Goal: Task Accomplishment & Management: Manage account settings

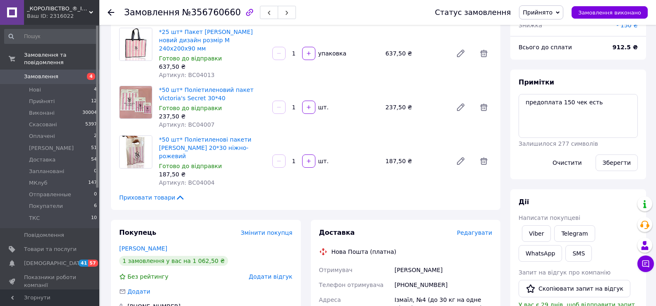
scroll to position [165, 0]
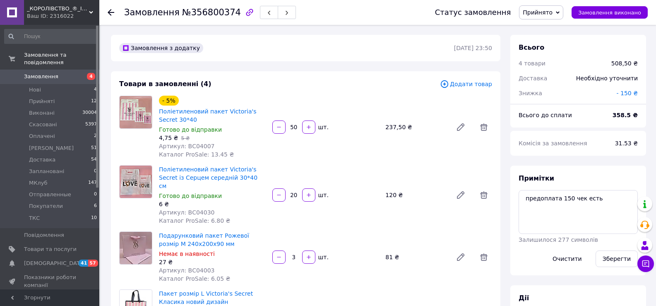
scroll to position [41, 0]
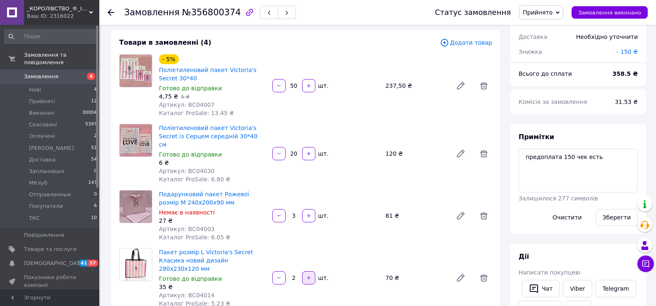
click at [312, 271] on button "button" at bounding box center [308, 277] width 13 height 13
type input "4"
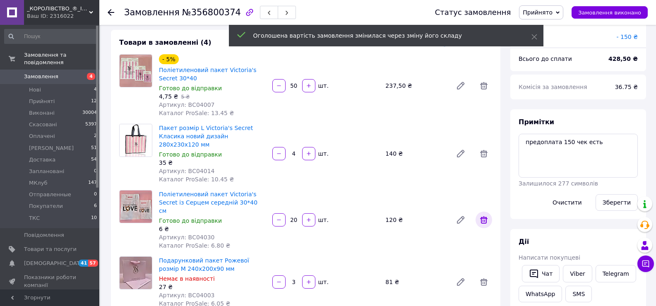
scroll to position [96, 0]
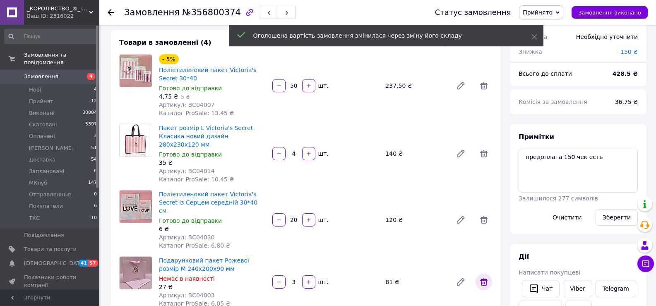
click at [482, 277] on icon at bounding box center [484, 282] width 10 height 10
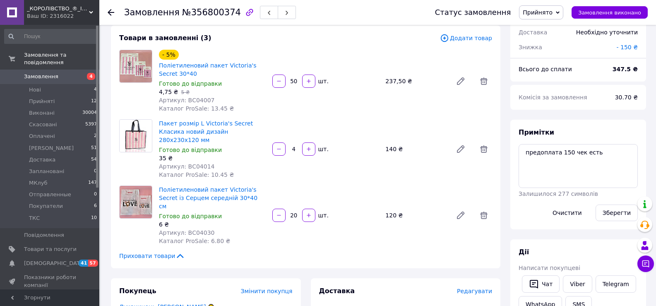
scroll to position [41, 0]
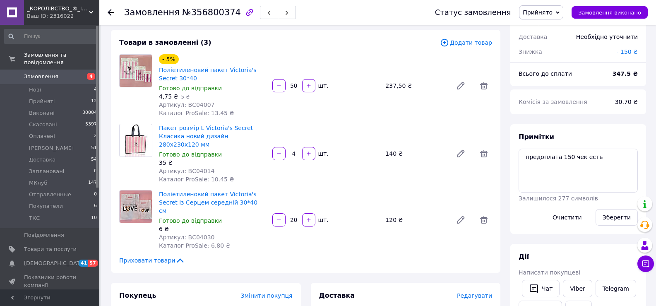
click at [543, 105] on div "Комісія за замовлення" at bounding box center [561, 102] width 96 height 18
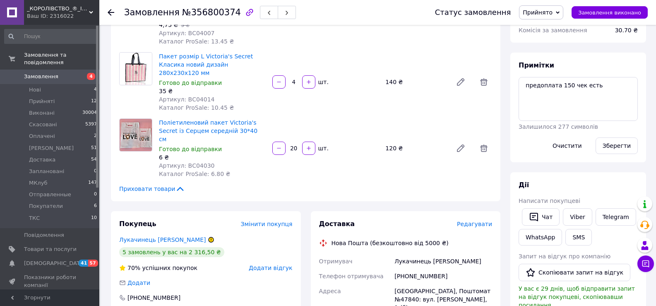
scroll to position [124, 0]
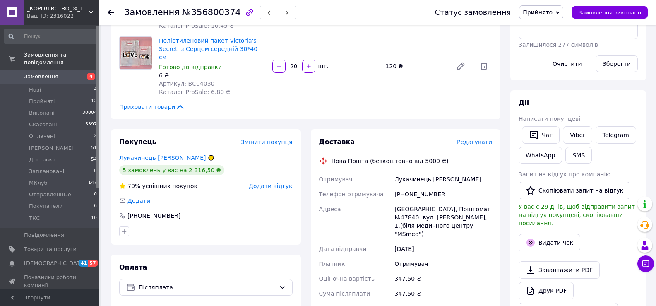
scroll to position [207, 0]
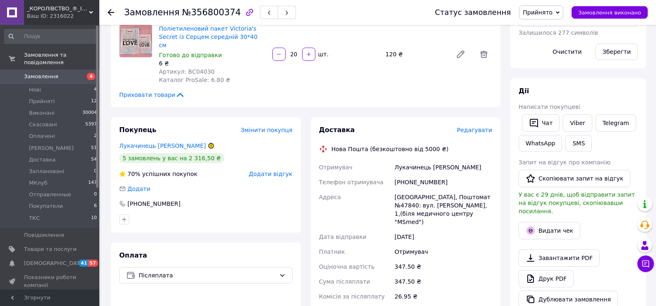
click at [566, 93] on div "Дії" at bounding box center [577, 91] width 119 height 10
click at [469, 127] on span "Редагувати" at bounding box center [474, 130] width 35 height 7
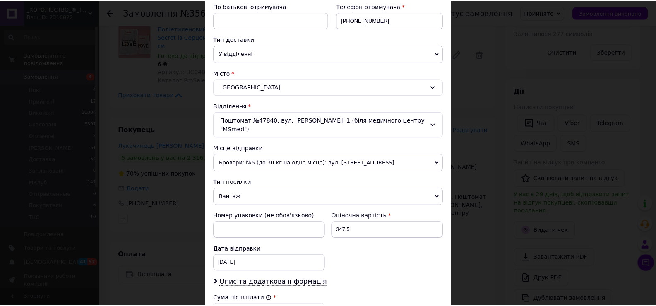
scroll to position [326, 0]
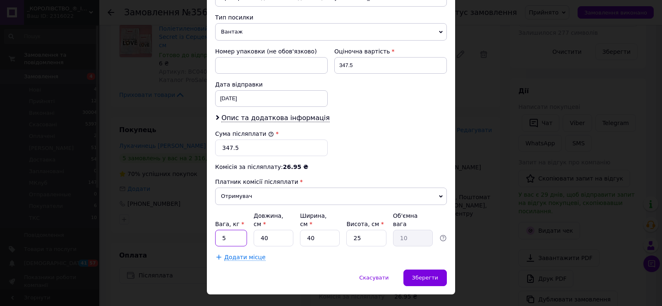
click at [240, 230] on input "5" at bounding box center [231, 238] width 32 height 17
type input "2"
click at [288, 230] on input "40" at bounding box center [274, 238] width 40 height 17
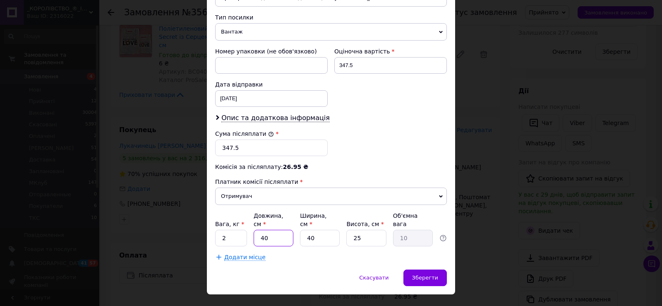
type input "3"
type input "0.75"
type input "34"
type input "8.5"
type input "34"
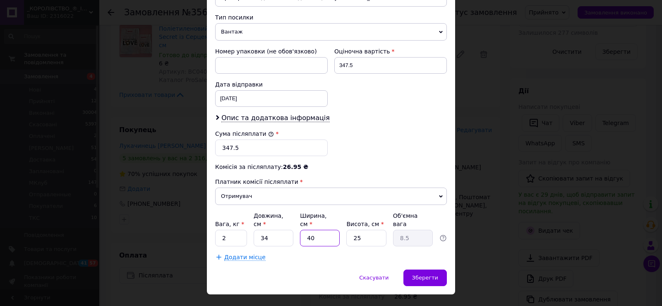
click at [320, 230] on input "40" at bounding box center [320, 238] width 40 height 17
type input "2"
type input "0.43"
click at [320, 230] on input "2" at bounding box center [320, 238] width 40 height 17
type input "24"
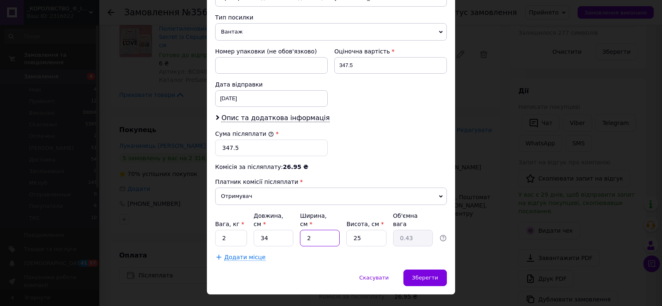
type input "5.1"
type input "24"
click at [363, 230] on input "25" at bounding box center [366, 238] width 40 height 17
type input "9"
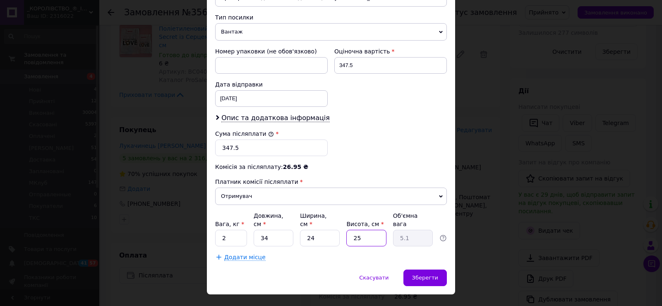
type input "1.84"
type input "9"
click at [418, 274] on span "Зберегти" at bounding box center [425, 277] width 26 height 6
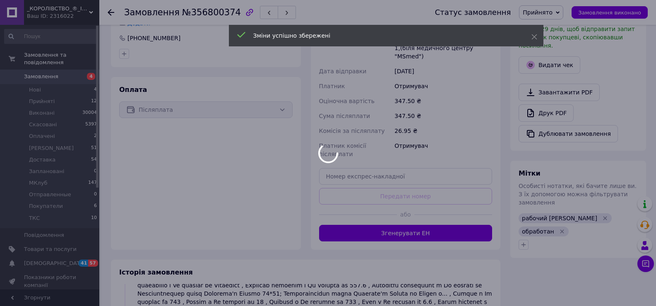
scroll to position [164, 0]
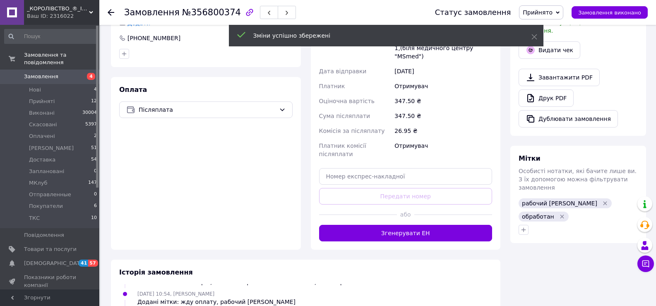
click at [398, 225] on button "Згенерувати ЕН" at bounding box center [405, 233] width 173 height 17
click at [552, 16] on span "Прийнято" at bounding box center [538, 12] width 30 height 7
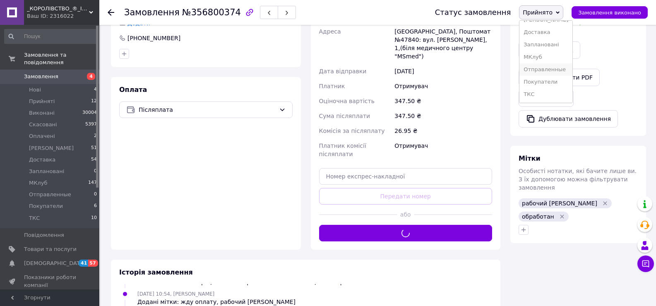
click at [556, 68] on li "Отправленные" at bounding box center [545, 69] width 53 height 12
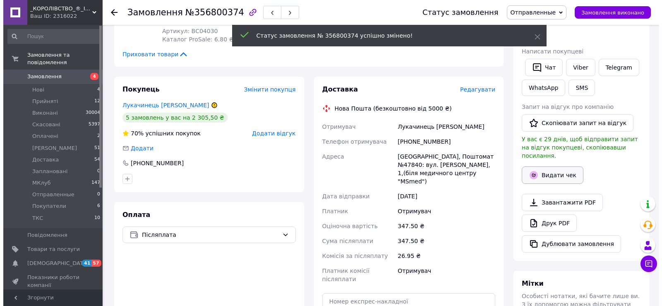
scroll to position [248, 0]
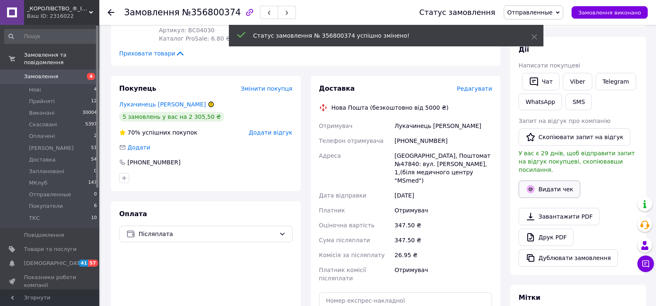
click at [542, 180] on button "Видати чек" at bounding box center [549, 188] width 62 height 17
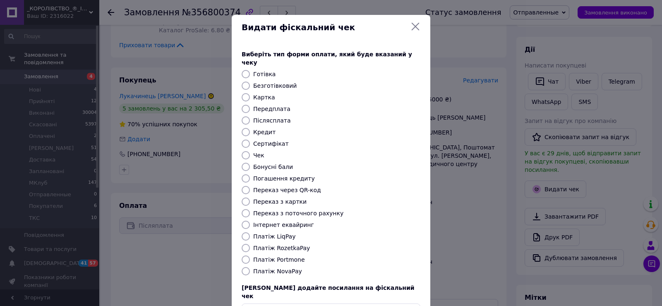
click at [271, 82] on label "Безготівковий" at bounding box center [274, 85] width 43 height 7
click at [250, 82] on input "Безготівковий" at bounding box center [246, 86] width 8 height 8
radio input "true"
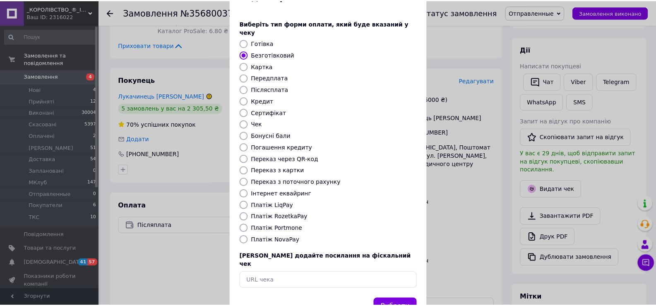
scroll to position [50, 0]
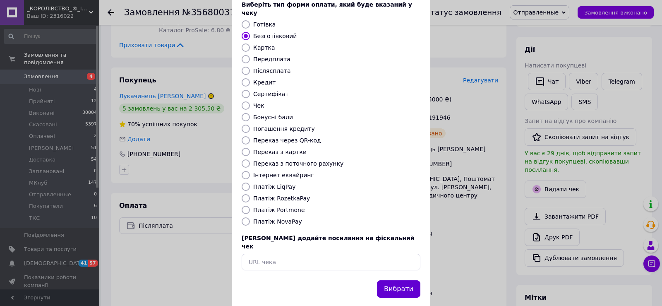
click at [396, 280] on button "Вибрати" at bounding box center [398, 289] width 43 height 18
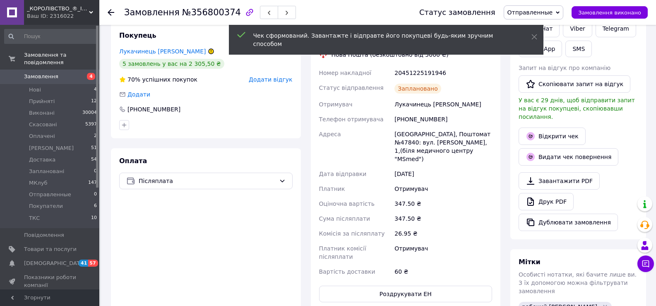
scroll to position [455, 0]
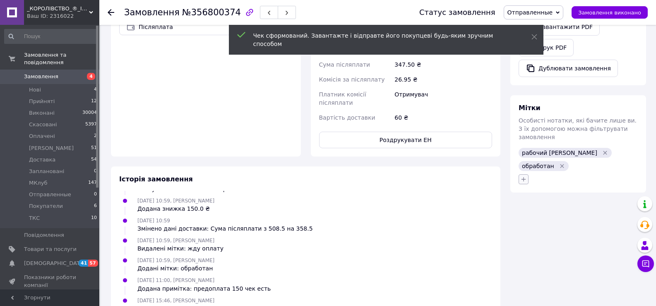
click at [521, 176] on icon "button" at bounding box center [523, 179] width 7 height 7
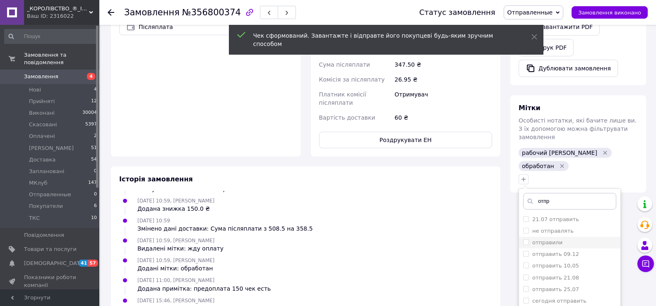
type input "отпр"
click at [537, 239] on label "отправили" at bounding box center [547, 242] width 30 height 6
checkbox input "true"
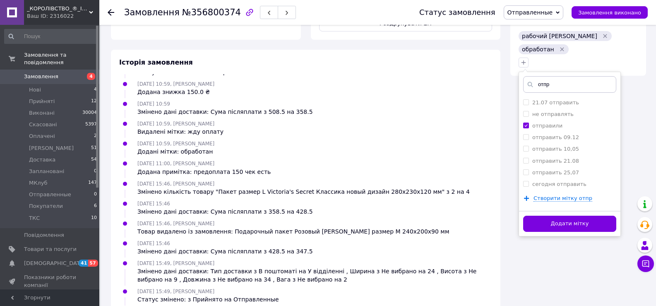
scroll to position [573, 0]
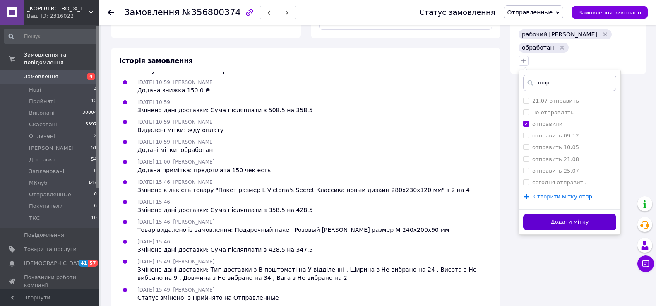
click at [549, 214] on button "Додати мітку" at bounding box center [569, 222] width 93 height 16
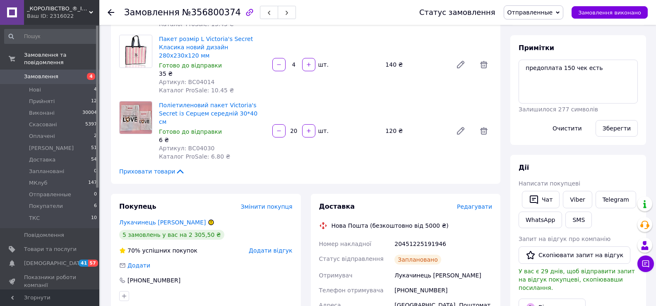
scroll to position [36, 0]
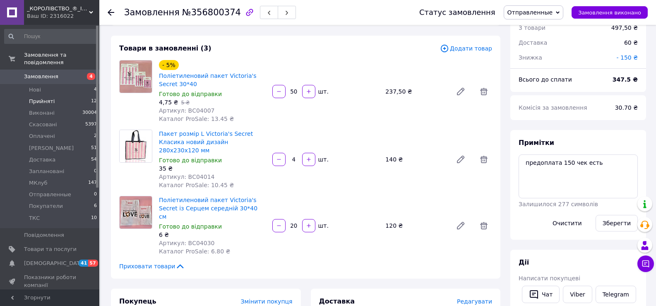
click at [79, 96] on li "Прийняті 12" at bounding box center [51, 102] width 102 height 12
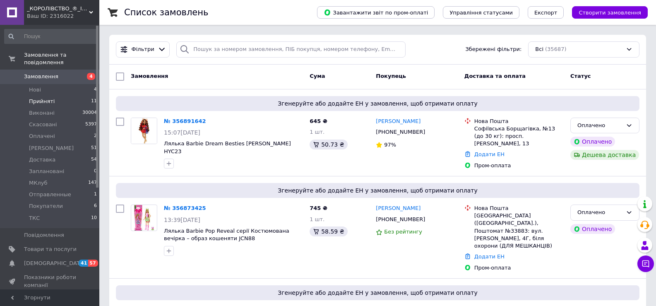
click at [62, 97] on li "Прийняті 11" at bounding box center [51, 102] width 102 height 12
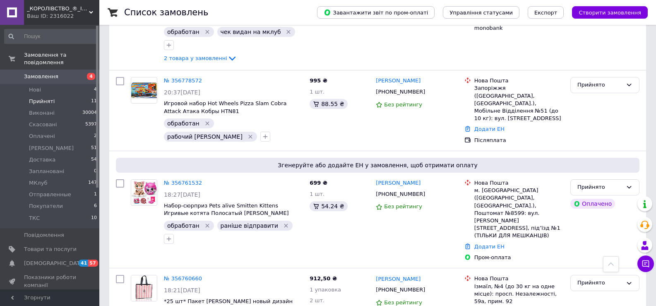
scroll to position [699, 0]
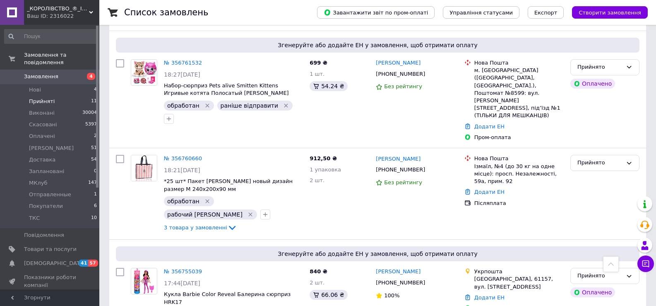
drag, startPoint x: 184, startPoint y: 240, endPoint x: 333, endPoint y: 274, distance: 153.7
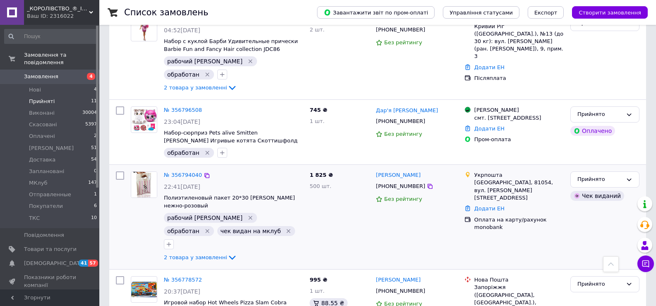
scroll to position [207, 0]
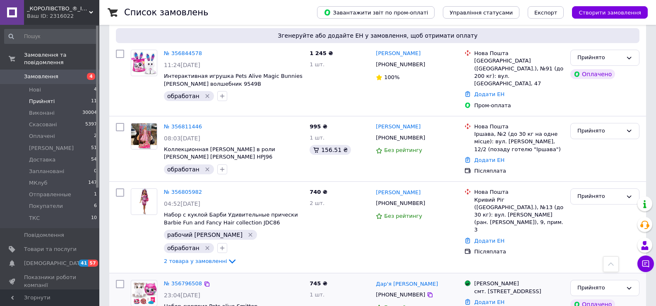
drag, startPoint x: 180, startPoint y: 234, endPoint x: 355, endPoint y: 273, distance: 178.9
click at [355, 276] on div "745 ₴ 1 шт." at bounding box center [339, 305] width 66 height 58
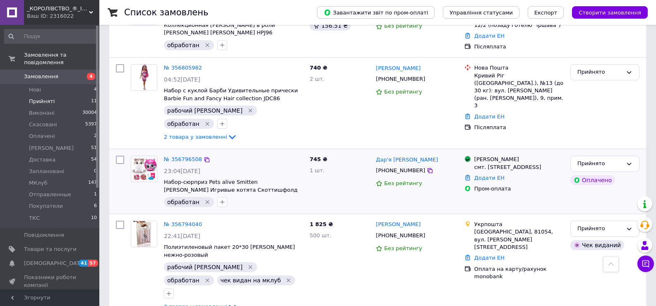
scroll to position [455, 0]
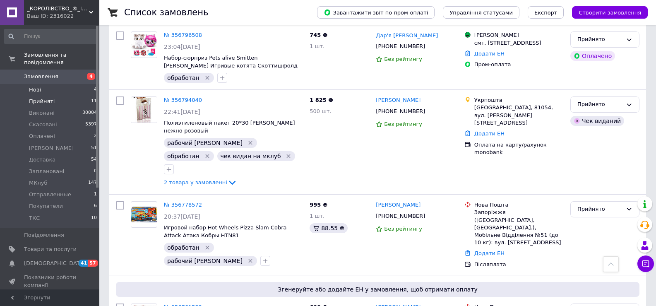
click at [79, 86] on li "Нові 4" at bounding box center [51, 90] width 102 height 12
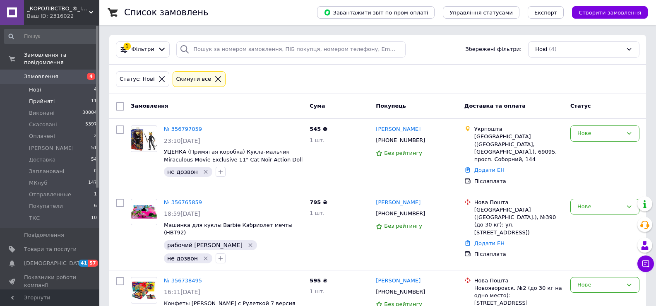
click at [79, 96] on li "Прийняті 11" at bounding box center [51, 102] width 102 height 12
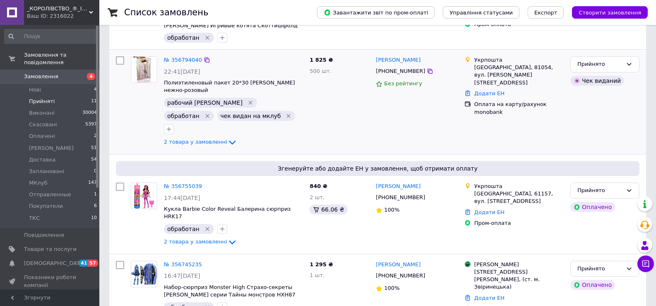
scroll to position [136, 0]
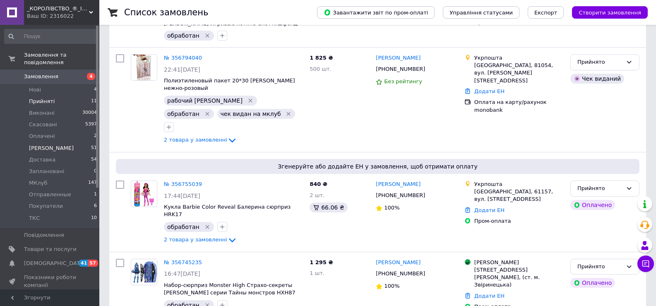
click at [73, 142] on li "Долл Кідс 51" at bounding box center [51, 148] width 102 height 12
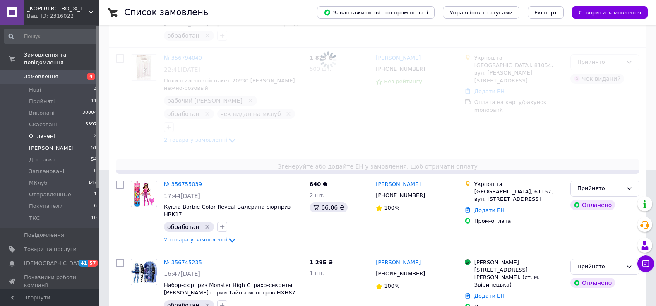
click at [74, 130] on li "Оплачені 2" at bounding box center [51, 136] width 102 height 12
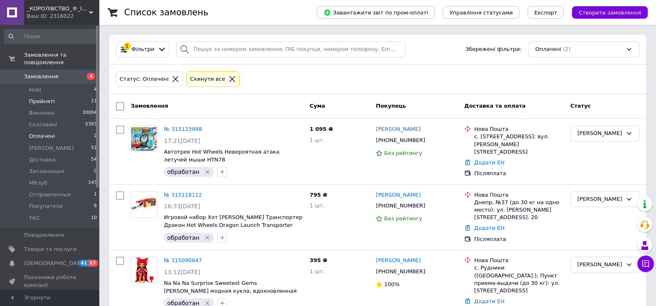
click at [72, 96] on li "Прийняті 11" at bounding box center [51, 102] width 102 height 12
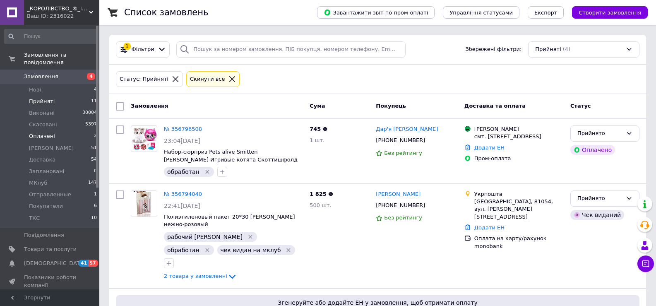
click at [59, 130] on li "Оплачені 2" at bounding box center [51, 136] width 102 height 12
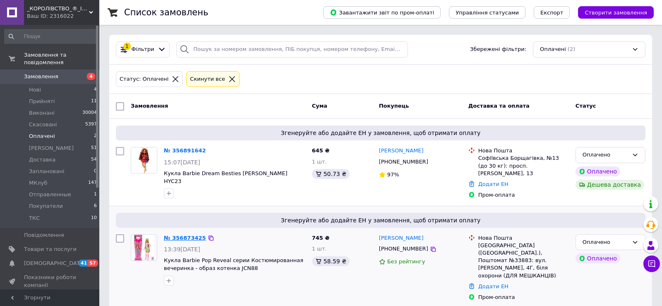
click at [192, 235] on link "№ 356873425" at bounding box center [185, 238] width 42 height 6
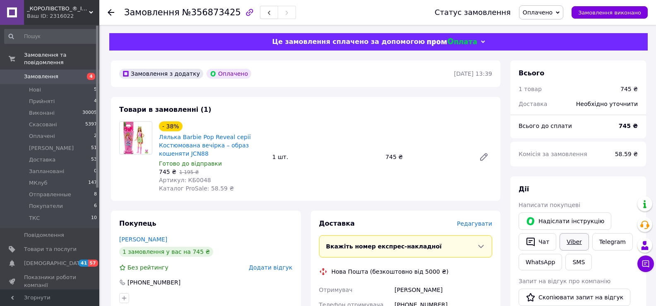
click at [583, 239] on link "Viber" at bounding box center [573, 241] width 29 height 17
drag, startPoint x: 602, startPoint y: 176, endPoint x: 301, endPoint y: 84, distance: 314.6
click at [212, 13] on span "№356873425" at bounding box center [211, 12] width 59 height 10
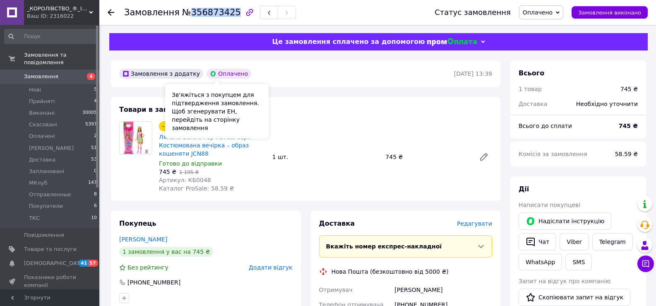
copy span "356873425"
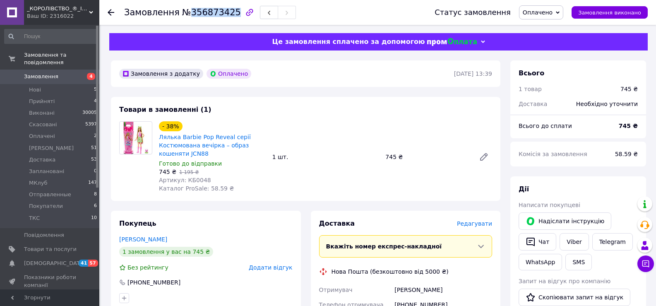
click at [600, 163] on div "Комісія за замовлення" at bounding box center [561, 154] width 96 height 18
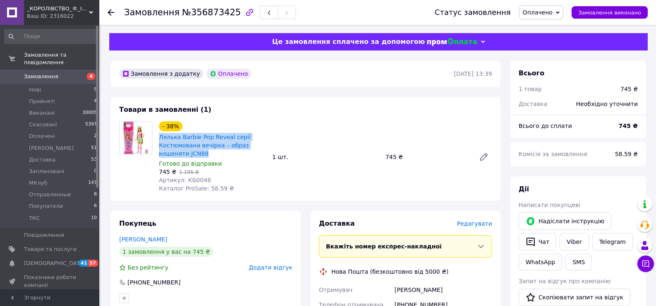
drag, startPoint x: 209, startPoint y: 153, endPoint x: 157, endPoint y: 140, distance: 54.2
click at [157, 140] on div "- 38% Лялька Barbie Pop Reveal серії Костюмована вечірка – образ кошеняти JCN88…" at bounding box center [212, 157] width 113 height 74
copy link "Лялька Barbie Pop Reveal серії Костюмована вечірка – образ кошеняти JCN88"
click at [592, 192] on div "Дії" at bounding box center [577, 190] width 119 height 10
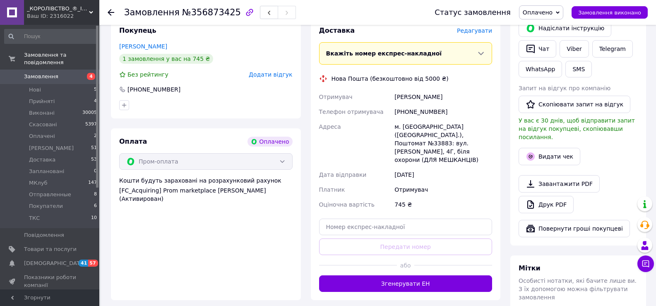
scroll to position [207, 0]
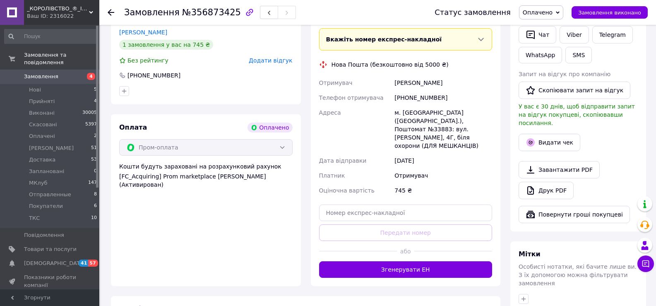
click at [424, 117] on div "м. Київ (Київська обл.), Поштомат №33883: вул. Авіаконструктора Сікорського, 4Г…" at bounding box center [443, 129] width 101 height 48
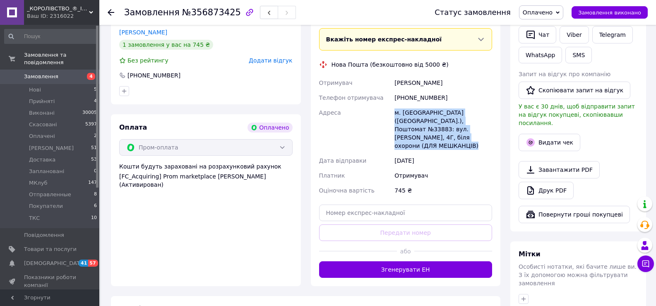
click at [424, 117] on div "м. Київ (Київська обл.), Поштомат №33883: вул. Авіаконструктора Сікорського, 4Г…" at bounding box center [443, 129] width 101 height 48
copy div "м. Київ (Київська обл.), Поштомат №33883: вул. Авіаконструктора Сікорського, 4Г…"
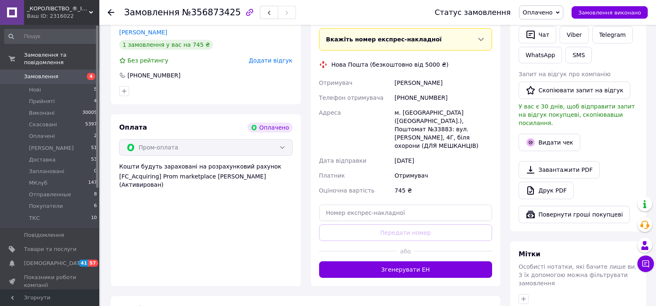
click at [634, 164] on div "Завантажити PDF   Друк PDF" at bounding box center [577, 180] width 119 height 38
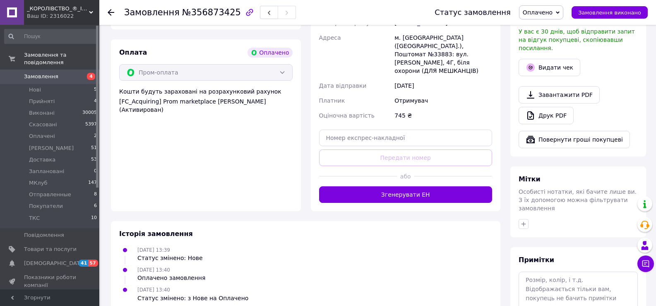
scroll to position [326, 0]
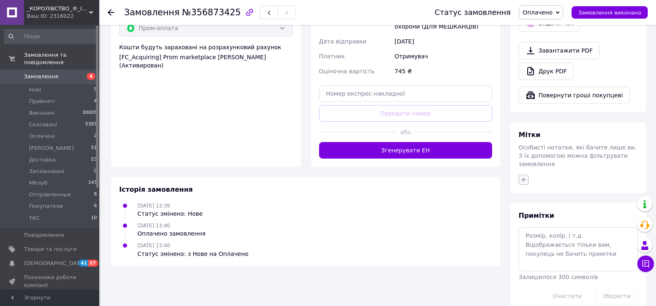
click at [524, 176] on icon "button" at bounding box center [523, 179] width 7 height 7
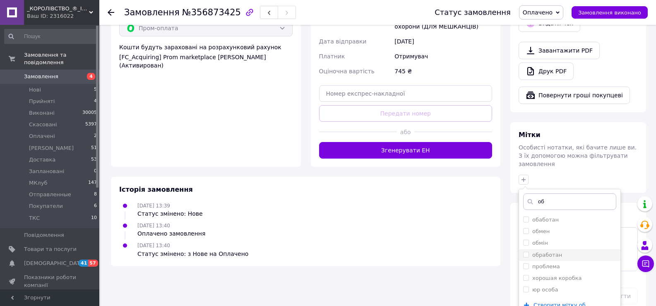
type input "об"
click at [555, 249] on li "обработан" at bounding box center [569, 255] width 101 height 12
checkbox input "true"
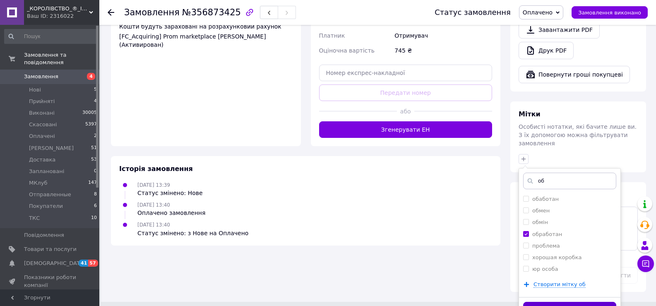
click at [559, 302] on button "Додати мітку" at bounding box center [569, 310] width 93 height 16
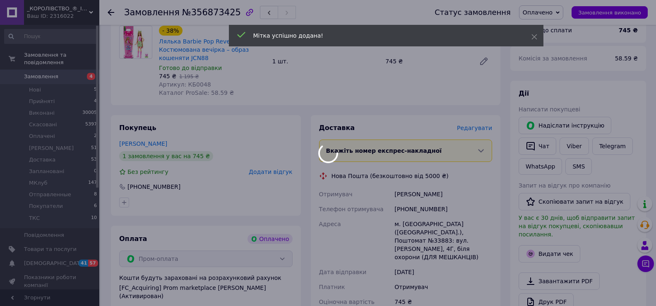
scroll to position [78, 0]
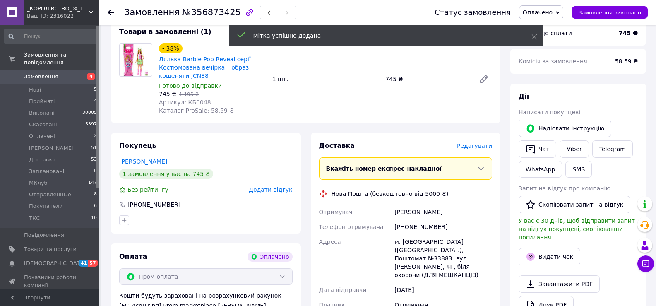
click at [561, 12] on span "Оплачено" at bounding box center [541, 12] width 44 height 14
click at [561, 23] on li "Прийнято" at bounding box center [545, 29] width 53 height 12
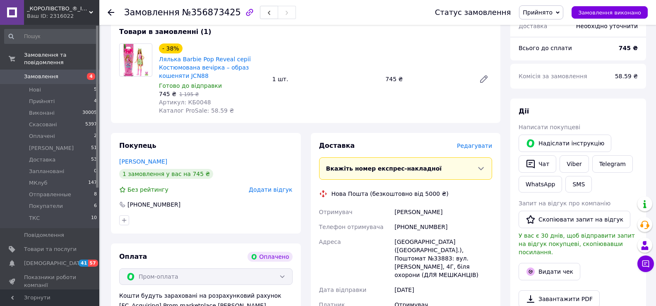
click at [79, 76] on link "Замовлення 4" at bounding box center [51, 77] width 102 height 14
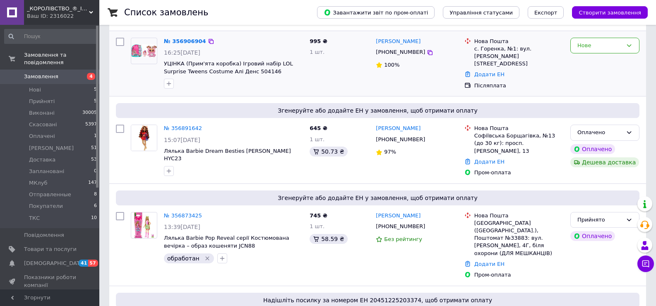
scroll to position [165, 0]
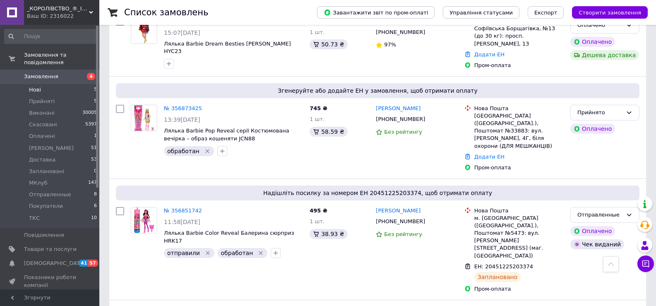
click at [79, 84] on li "Нові 5" at bounding box center [51, 90] width 102 height 12
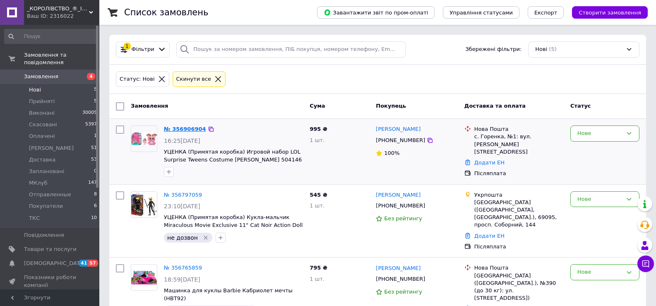
click at [182, 130] on link "№ 356906904" at bounding box center [185, 129] width 42 height 6
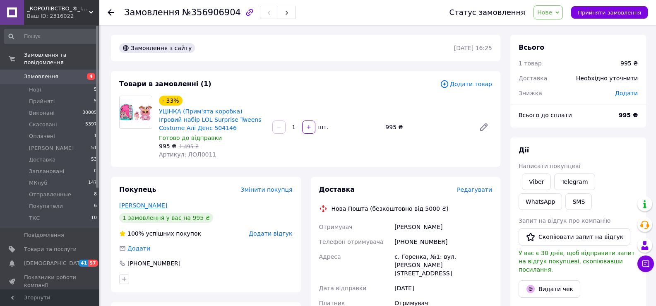
click at [138, 207] on link "Смоян Даяна" at bounding box center [143, 205] width 48 height 7
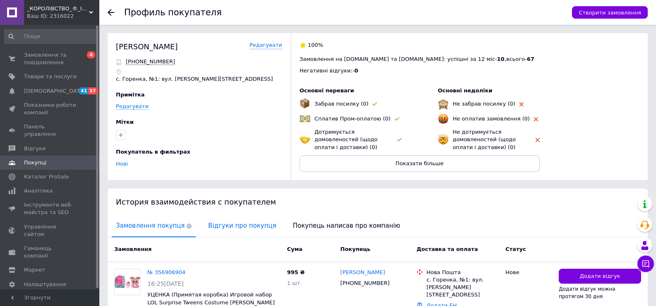
click at [230, 230] on span "Відгуки про покупця" at bounding box center [242, 225] width 76 height 21
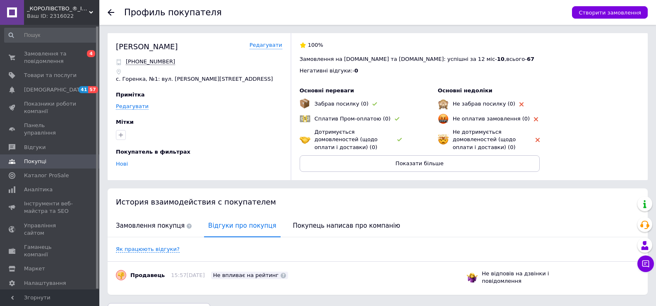
scroll to position [22, 0]
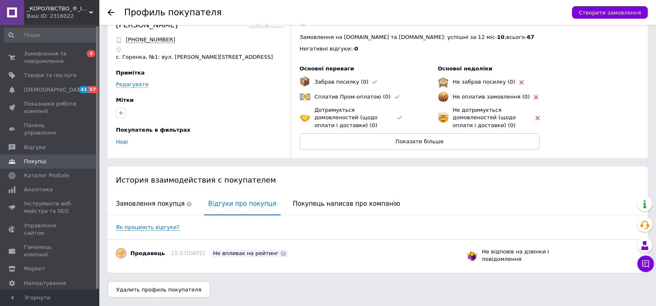
click at [112, 11] on icon at bounding box center [111, 12] width 7 height 7
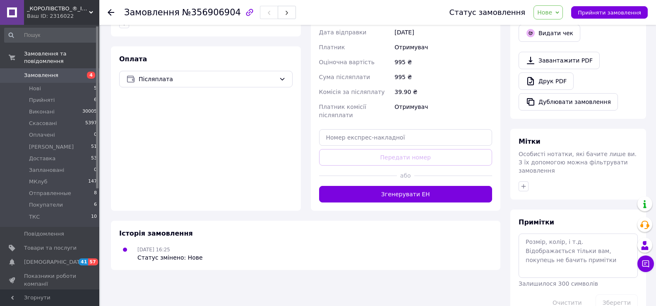
scroll to position [262, 0]
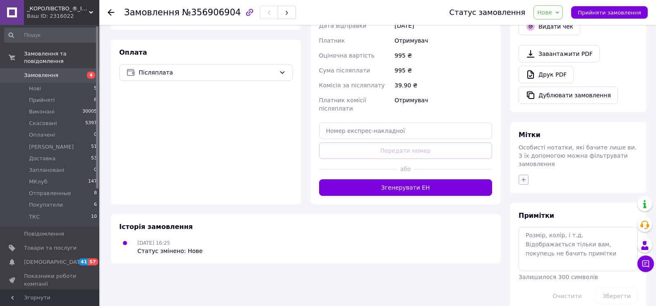
click at [527, 175] on button "button" at bounding box center [523, 180] width 10 height 10
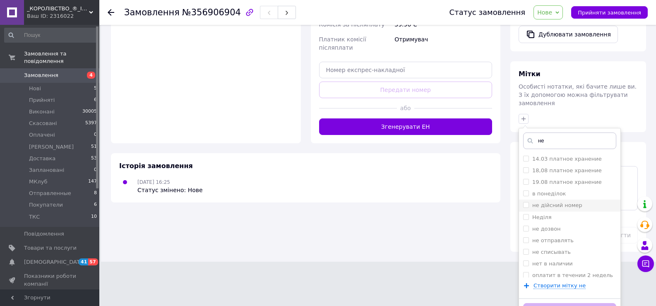
scroll to position [324, 0]
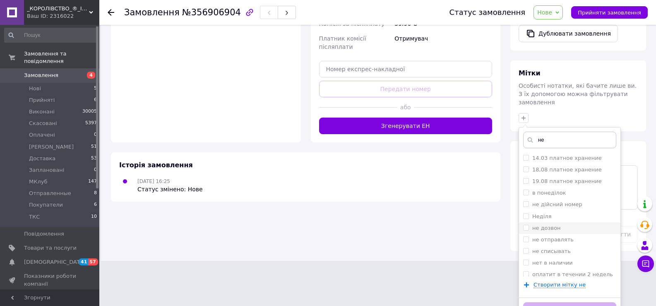
type input "не"
click at [546, 225] on label "не дозвон" at bounding box center [546, 228] width 29 height 6
checkbox input "true"
click at [554, 132] on input "не" at bounding box center [569, 140] width 93 height 17
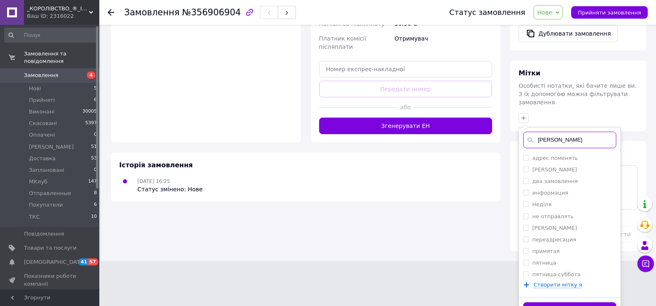
scroll to position [283, 0]
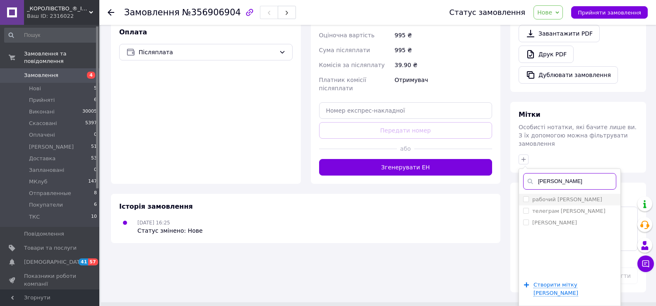
type input "ян"
click at [566, 196] on div "рабочий [PERSON_NAME]" at bounding box center [569, 199] width 93 height 7
checkbox input "true"
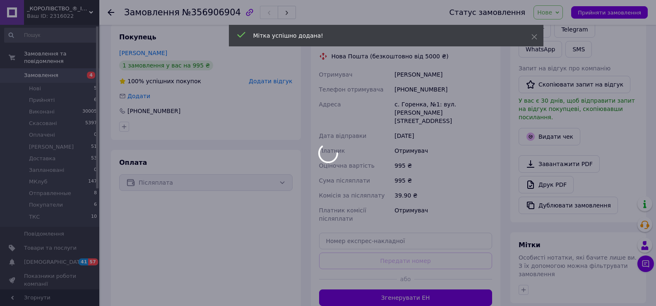
scroll to position [0, 0]
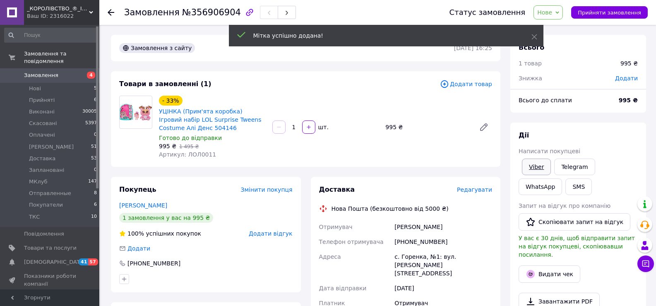
click at [533, 167] on link "Viber" at bounding box center [536, 166] width 29 height 17
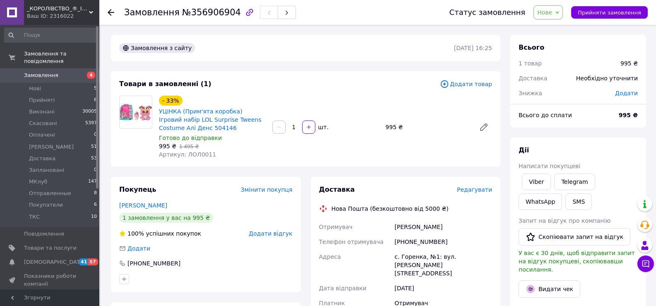
click at [66, 72] on span "Замовлення" at bounding box center [50, 75] width 53 height 7
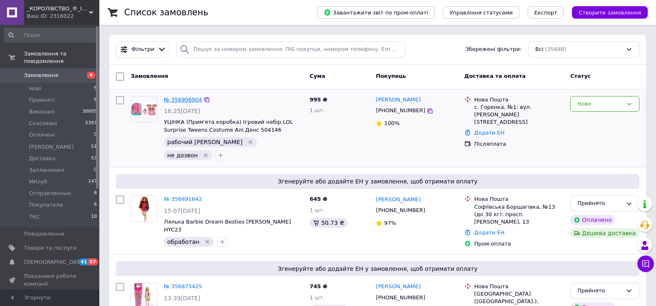
click at [189, 97] on link "№ 356906904" at bounding box center [183, 99] width 38 height 6
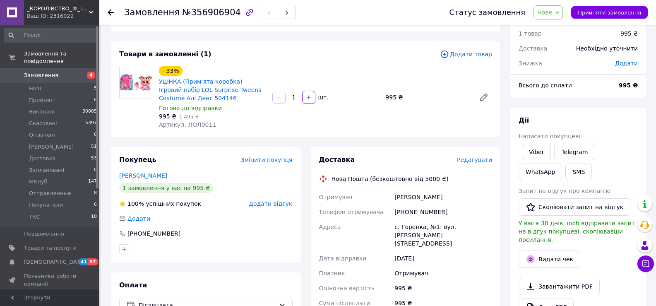
scroll to position [41, 0]
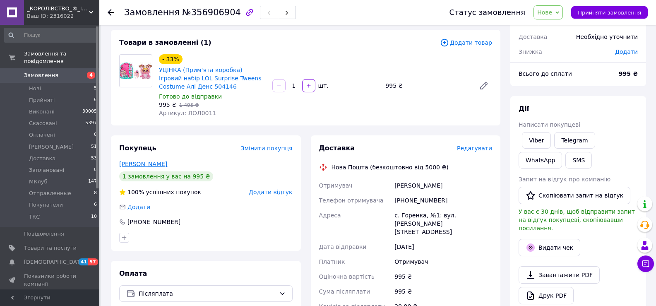
click at [137, 164] on link "Смоян Даяна" at bounding box center [143, 164] width 48 height 7
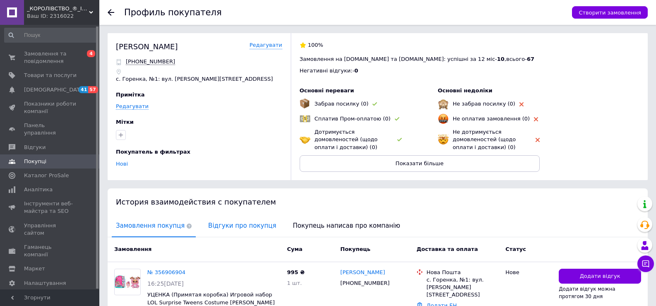
click at [206, 221] on span "Відгуки про покупця" at bounding box center [242, 225] width 76 height 21
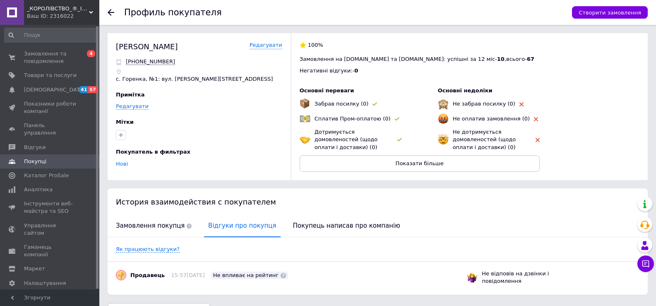
scroll to position [22, 0]
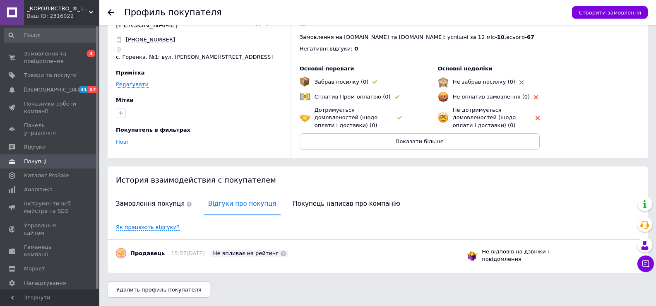
click at [110, 15] on icon at bounding box center [111, 12] width 7 height 7
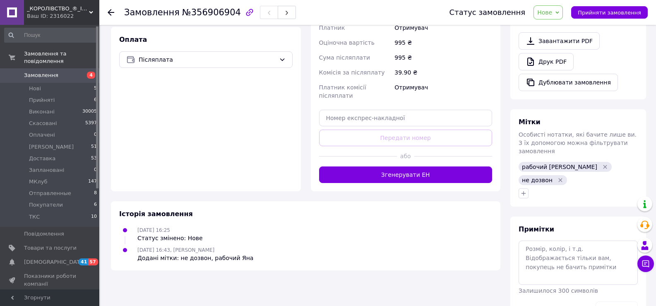
scroll to position [276, 0]
click at [563, 176] on icon "Видалити мітку" at bounding box center [560, 179] width 7 height 7
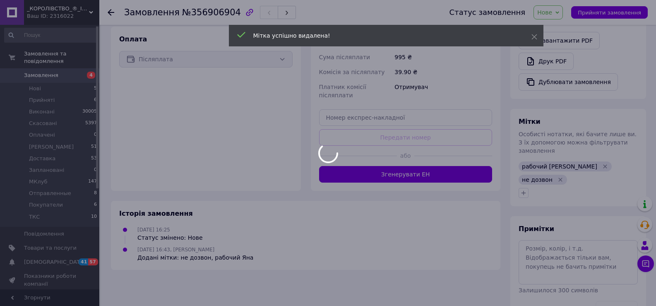
scroll to position [261, 0]
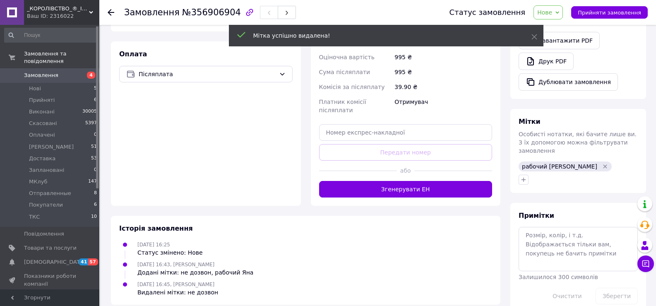
click at [525, 176] on icon "button" at bounding box center [523, 179] width 7 height 7
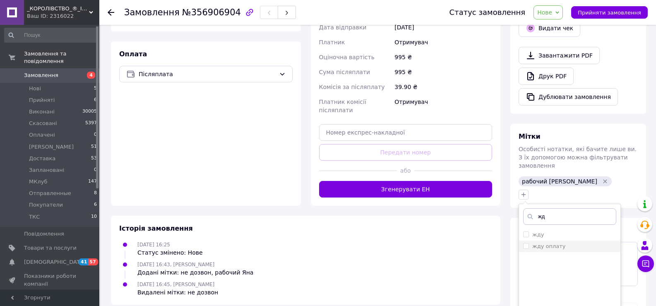
type input "жд"
click at [557, 243] on label "жду оплату" at bounding box center [549, 246] width 34 height 6
checkbox input "true"
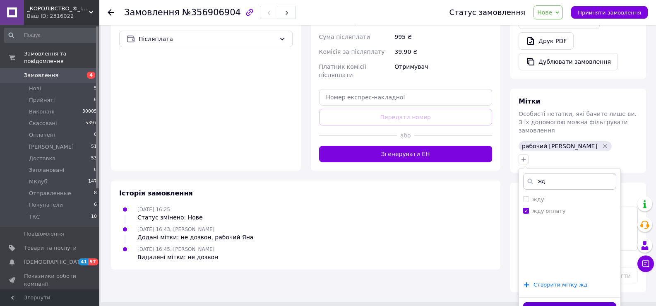
click at [564, 302] on button "Додати мітку" at bounding box center [569, 310] width 93 height 16
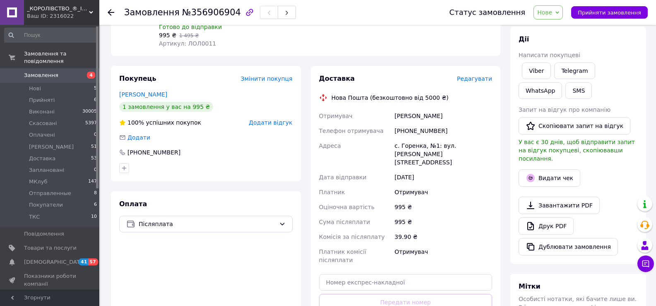
scroll to position [110, 0]
click at [528, 74] on link "Viber" at bounding box center [536, 71] width 29 height 17
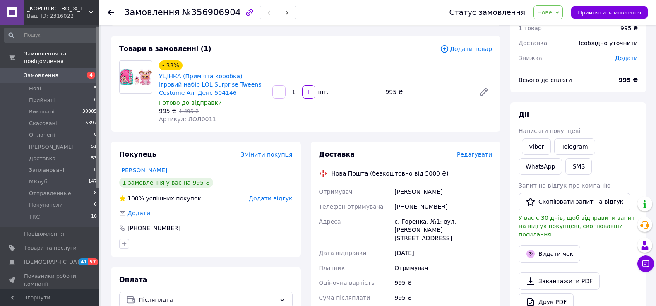
scroll to position [0, 0]
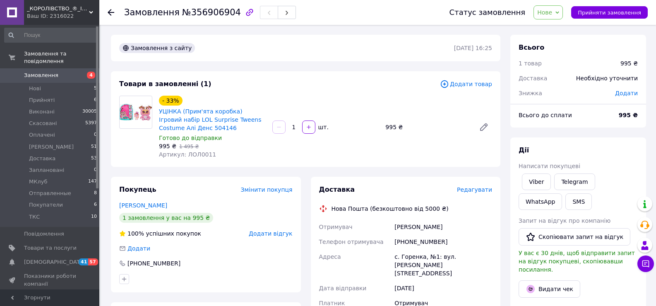
click at [48, 68] on link "Замовлення 4" at bounding box center [51, 75] width 102 height 14
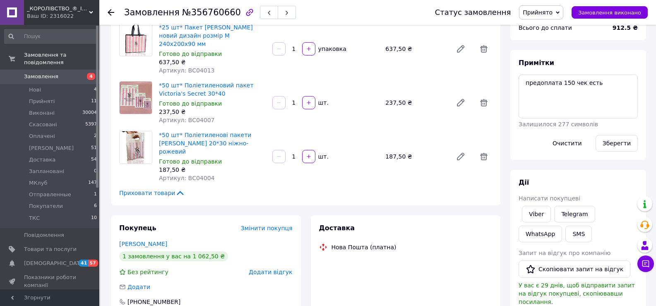
scroll to position [66, 0]
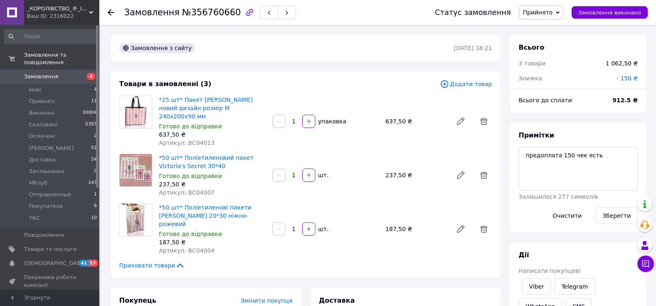
scroll to position [66, 0]
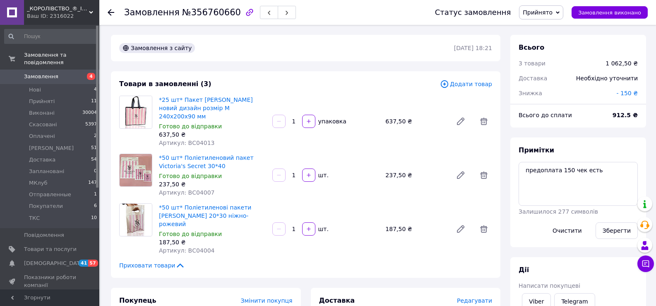
drag, startPoint x: 561, startPoint y: 141, endPoint x: 378, endPoint y: 160, distance: 183.8
click at [561, 141] on div "Примітки предоплата 150 чек есть Залишилося 277 символів Очистити Зберегти" at bounding box center [578, 192] width 136 height 110
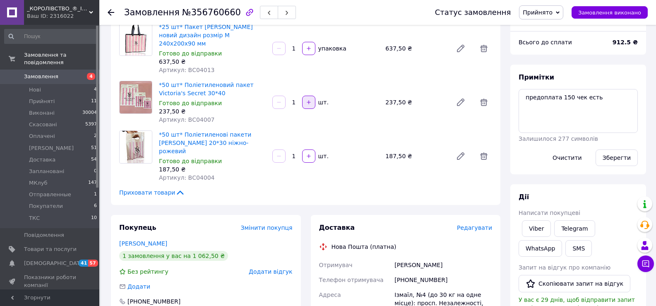
scroll to position [83, 0]
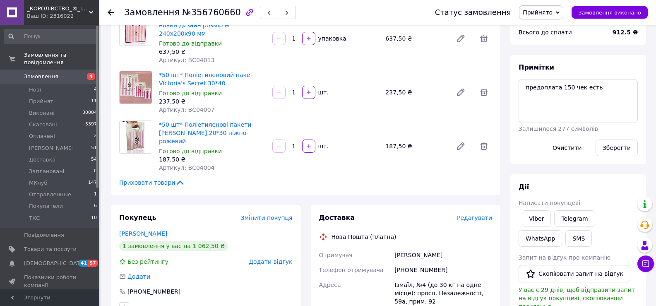
click at [538, 149] on div "Примітки предоплата 150 чек есть Залишилося 277 символів Очистити Зберегти" at bounding box center [577, 109] width 119 height 93
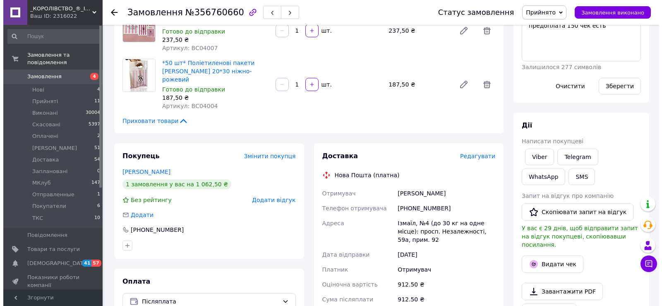
scroll to position [165, 0]
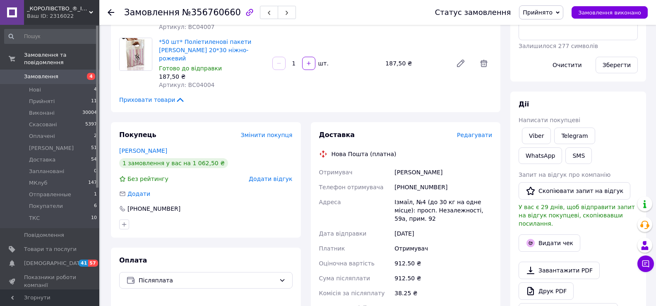
click at [525, 68] on div "Примітки предоплата 150 чек есть Залишилося 277 символів Очистити Зберегти" at bounding box center [577, 26] width 119 height 93
click at [484, 132] on span "Редагувати" at bounding box center [474, 135] width 35 height 7
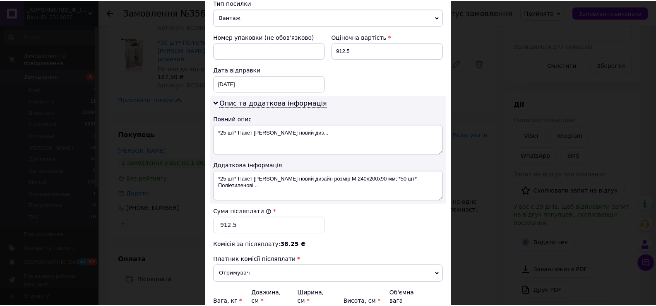
scroll to position [418, 0]
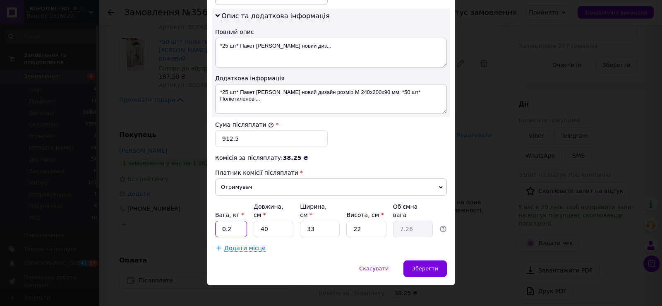
click at [235, 223] on input "0.2" at bounding box center [231, 229] width 32 height 17
type input "2"
click at [278, 221] on input "40" at bounding box center [274, 229] width 40 height 17
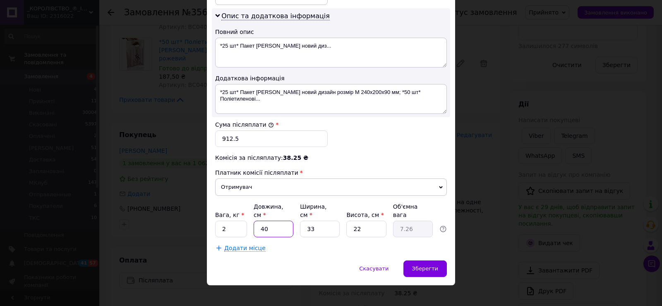
type input "3"
type input "0.54"
type input "34"
type input "6.17"
type input "34"
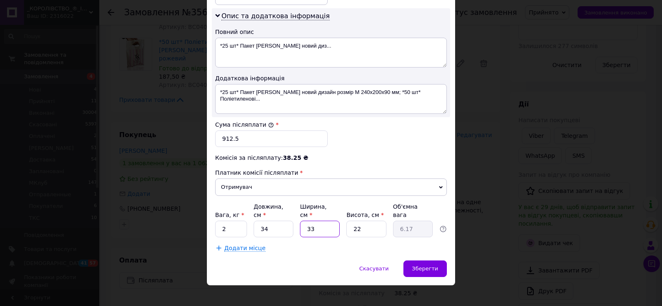
click at [316, 222] on input "33" at bounding box center [320, 229] width 40 height 17
type input "2"
type input "0.37"
click at [316, 222] on input "2" at bounding box center [320, 229] width 40 height 17
type input "24"
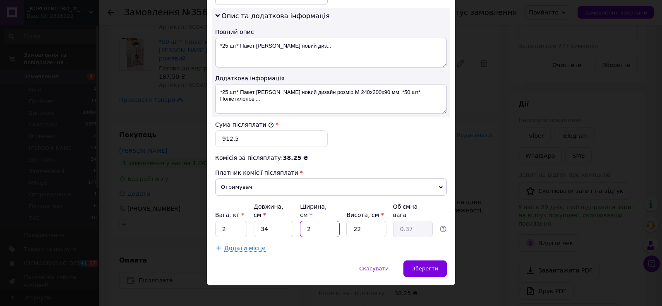
type input "4.49"
type input "24"
click at [374, 221] on input "22" at bounding box center [366, 229] width 40 height 17
type input "9"
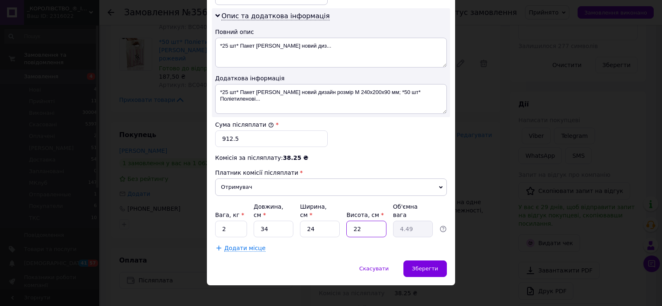
type input "1.84"
type input "9"
click at [422, 265] on span "Зберегти" at bounding box center [425, 268] width 26 height 6
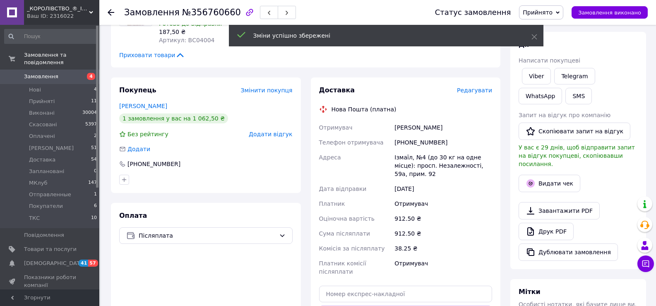
scroll to position [119, 0]
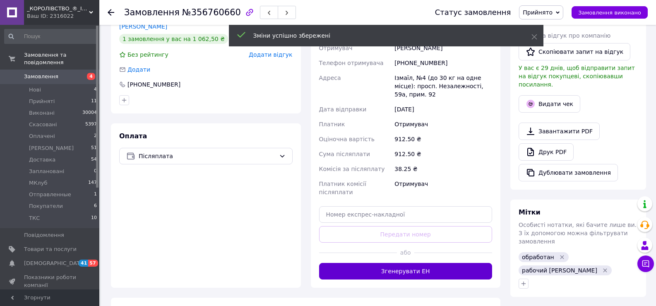
click at [410, 263] on button "Згенерувати ЕН" at bounding box center [405, 271] width 173 height 17
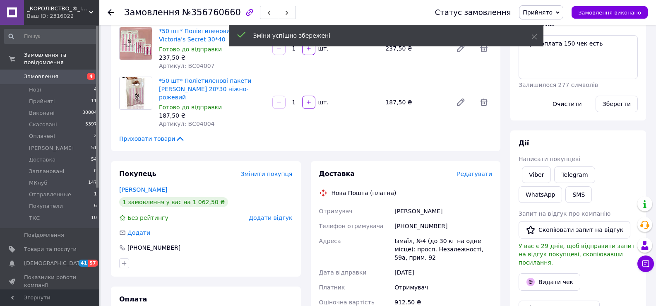
scroll to position [124, 0]
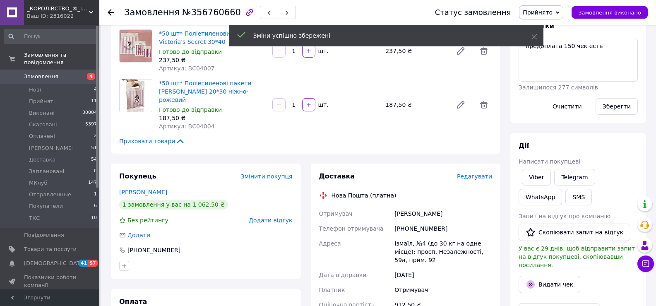
click at [552, 13] on span "Прийнято" at bounding box center [538, 12] width 30 height 7
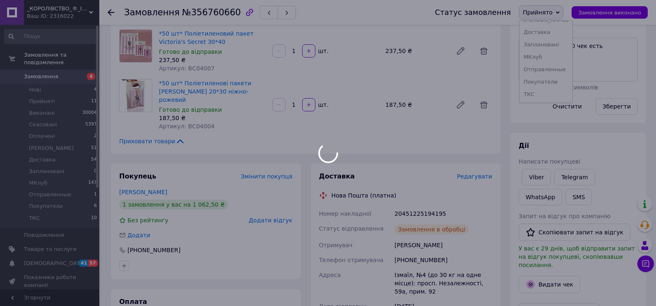
scroll to position [139, 0]
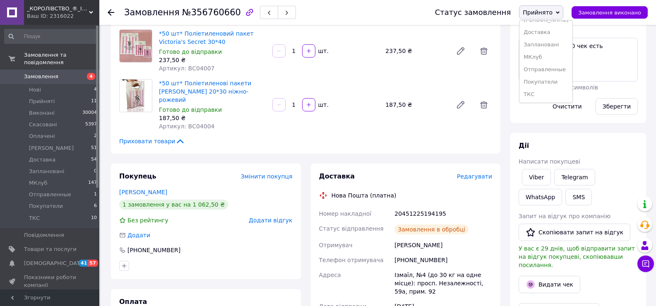
click at [551, 71] on li "Отправленные" at bounding box center [545, 69] width 53 height 12
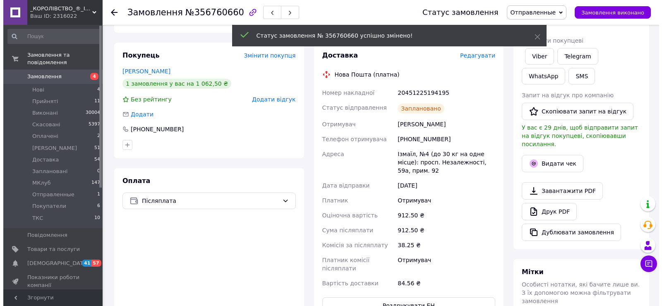
scroll to position [290, 0]
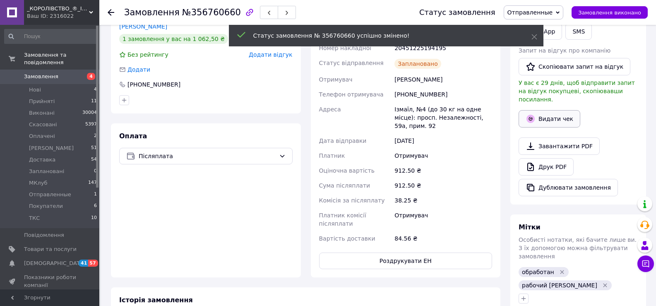
click at [531, 115] on button "Видати чек" at bounding box center [549, 118] width 62 height 17
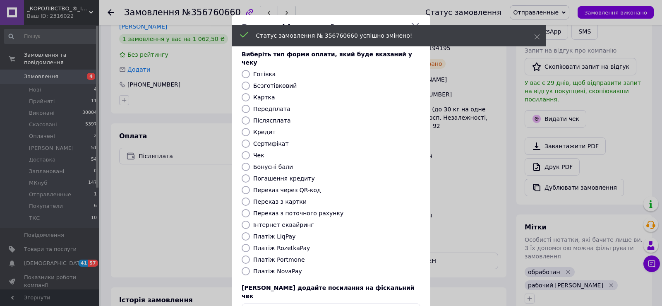
click at [276, 82] on label "Безготівковий" at bounding box center [274, 85] width 43 height 7
click at [250, 82] on input "Безготівковий" at bounding box center [246, 86] width 8 height 8
radio input "true"
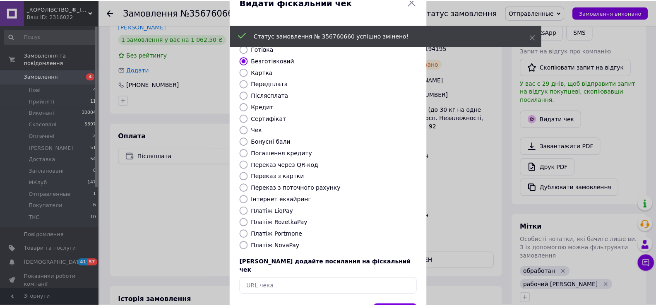
scroll to position [50, 0]
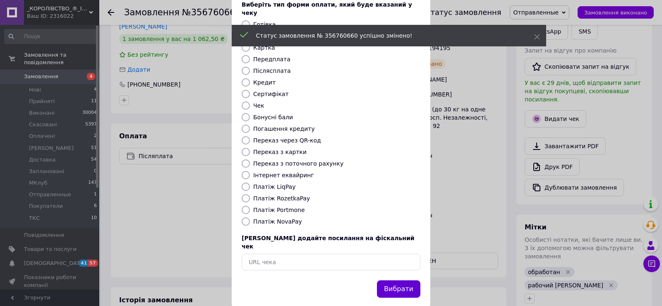
click at [392, 280] on button "Вибрати" at bounding box center [398, 289] width 43 height 18
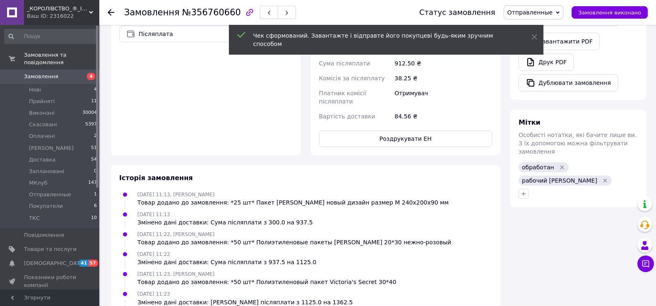
scroll to position [414, 0]
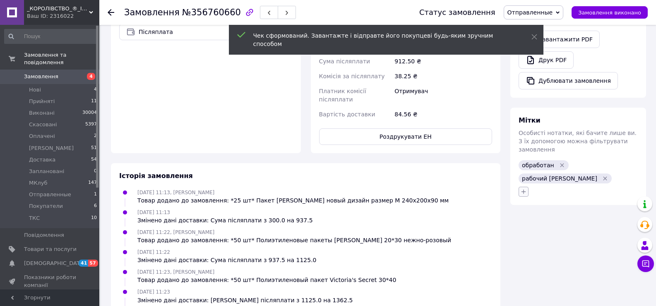
click at [523, 187] on button "button" at bounding box center [523, 192] width 10 height 10
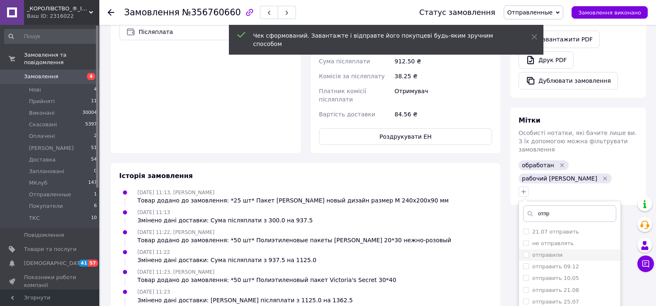
type input "отпр"
click at [539, 252] on label "отправили" at bounding box center [547, 255] width 30 height 6
checkbox input "true"
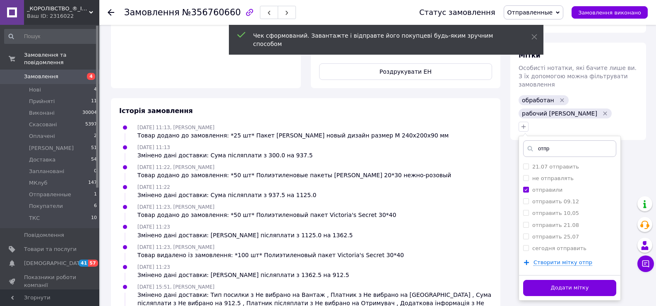
scroll to position [529, 0]
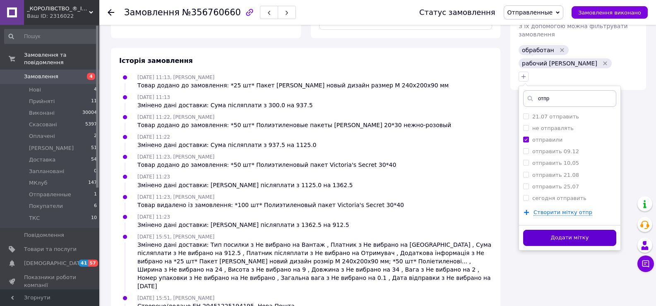
click at [538, 230] on button "Додати мітку" at bounding box center [569, 238] width 93 height 16
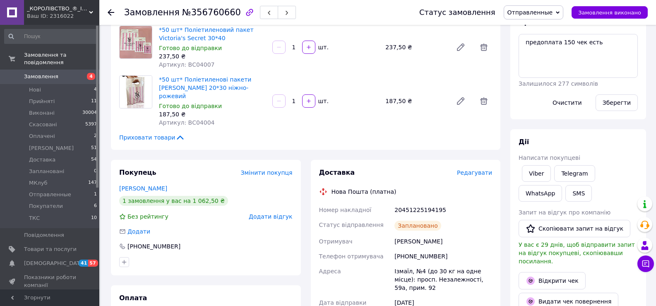
scroll to position [115, 0]
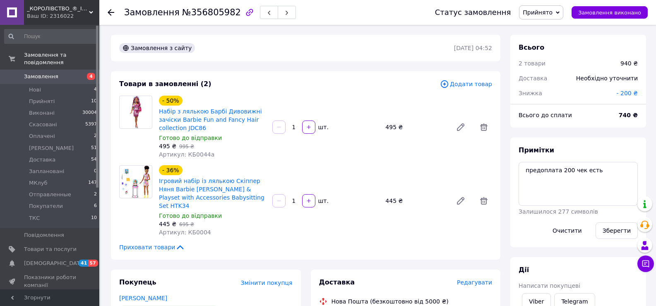
click at [571, 101] on div "Знижка" at bounding box center [562, 93] width 98 height 18
click at [474, 279] on span "Редагувати" at bounding box center [474, 282] width 35 height 7
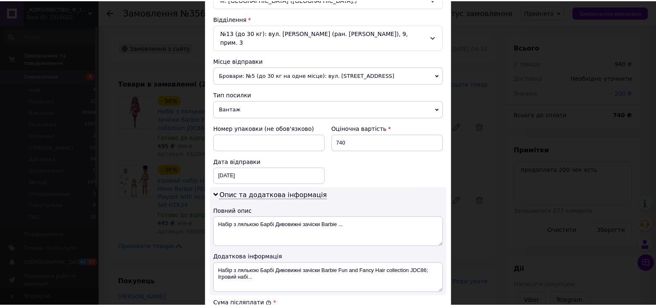
scroll to position [418, 0]
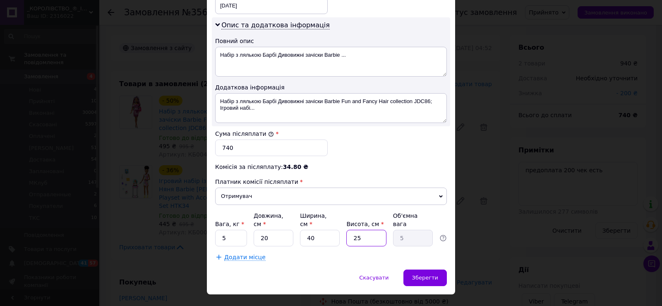
click at [366, 230] on input "25" at bounding box center [366, 238] width 40 height 17
type input "2"
type input "0.4"
type input "24"
type input "4.8"
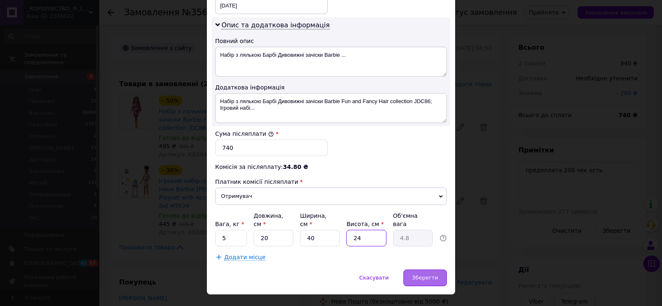
type input "24"
click at [417, 274] on span "Зберегти" at bounding box center [425, 277] width 26 height 6
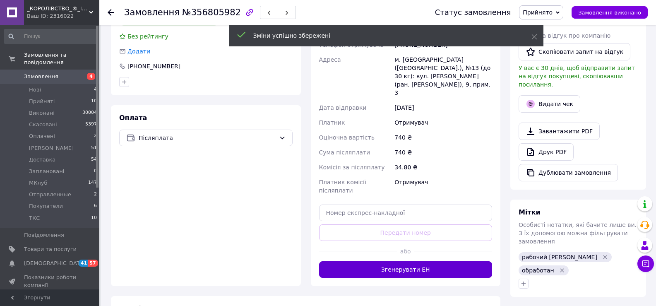
click at [384, 261] on button "Згенерувати ЕН" at bounding box center [405, 269] width 173 height 17
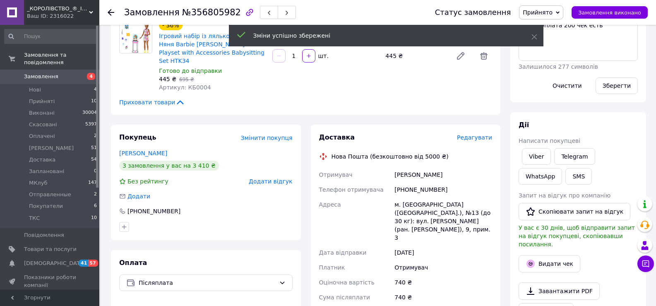
scroll to position [41, 0]
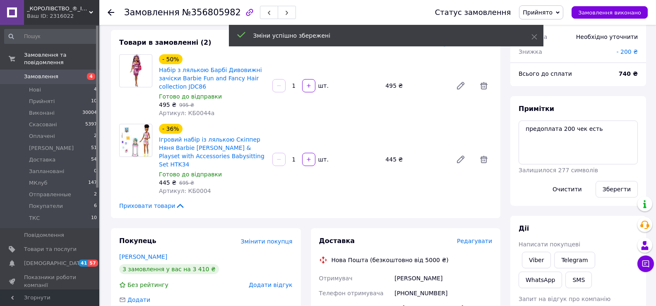
click at [561, 17] on span "Прийнято" at bounding box center [541, 12] width 44 height 14
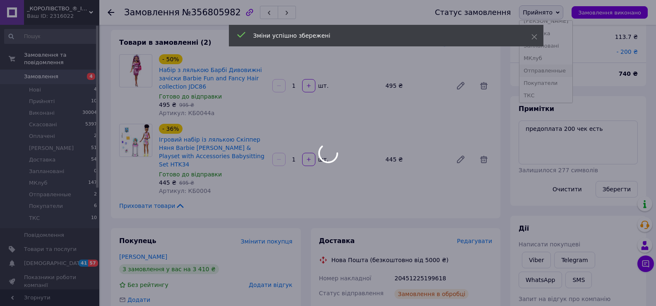
scroll to position [46, 0]
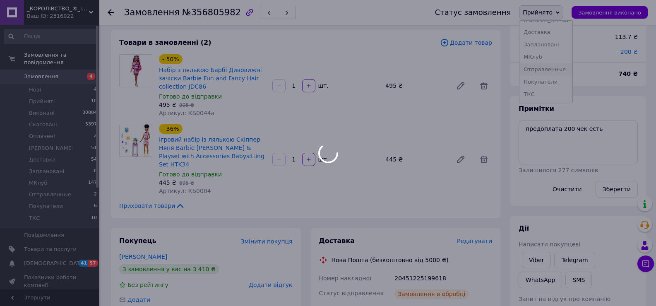
click at [562, 65] on li "Отправленные" at bounding box center [545, 69] width 53 height 12
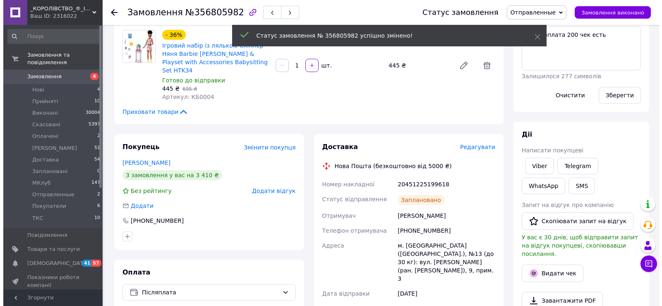
scroll to position [17, 0]
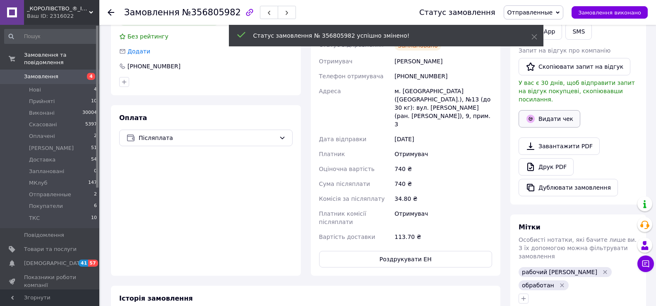
click at [535, 114] on icon "button" at bounding box center [530, 119] width 10 height 10
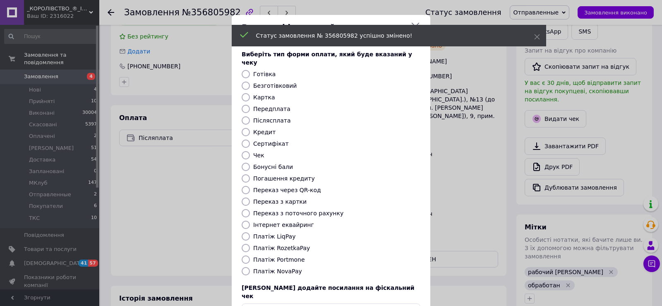
click at [285, 82] on label "Безготівковий" at bounding box center [274, 85] width 43 height 7
click at [250, 82] on input "Безготівковий" at bounding box center [246, 86] width 8 height 8
radio input "true"
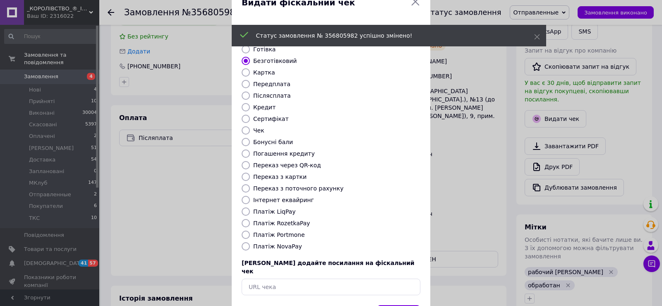
scroll to position [50, 0]
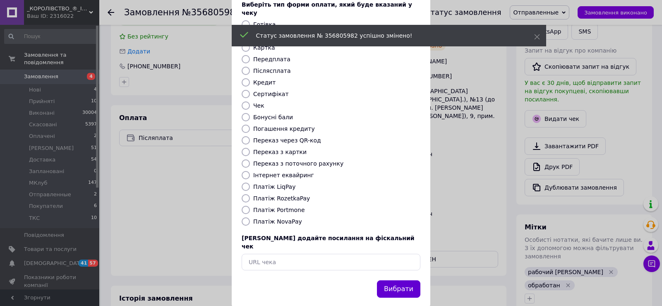
click at [398, 280] on button "Вибрати" at bounding box center [398, 289] width 43 height 18
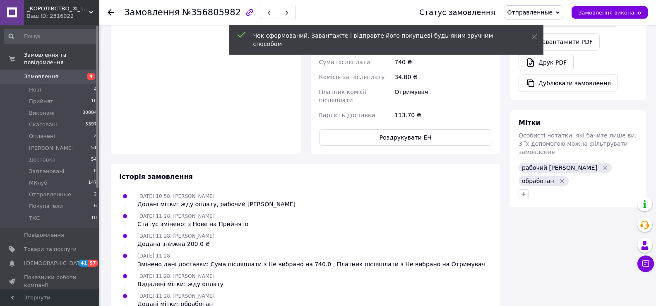
scroll to position [455, 0]
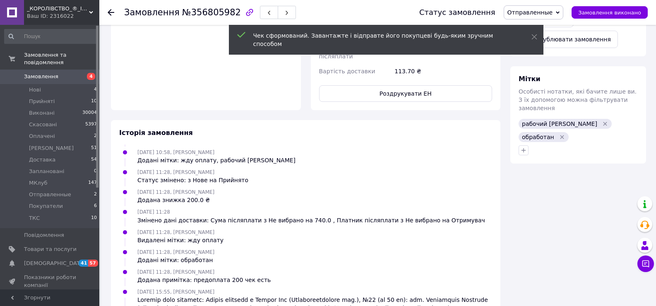
click at [525, 144] on div at bounding box center [578, 150] width 122 height 13
click at [524, 145] on button "button" at bounding box center [523, 150] width 10 height 10
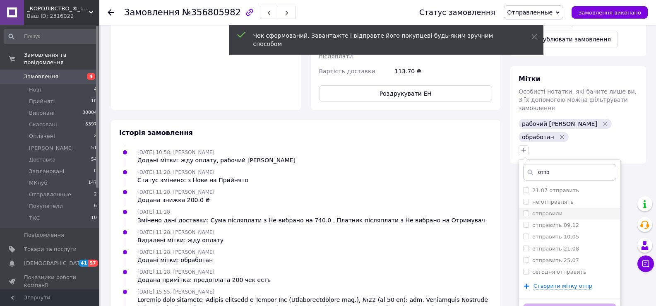
type input "отпр"
click at [561, 210] on div "отправили" at bounding box center [569, 213] width 93 height 7
checkbox input "true"
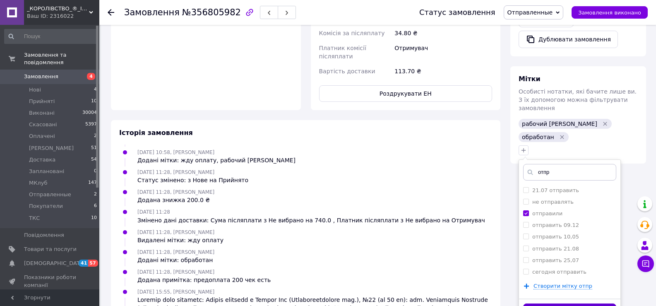
click at [564, 303] on button "Додати мітку" at bounding box center [569, 311] width 93 height 16
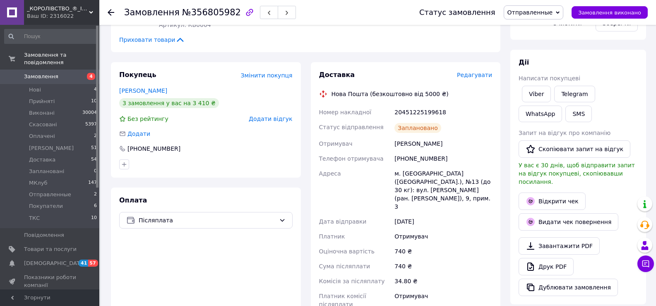
scroll to position [83, 0]
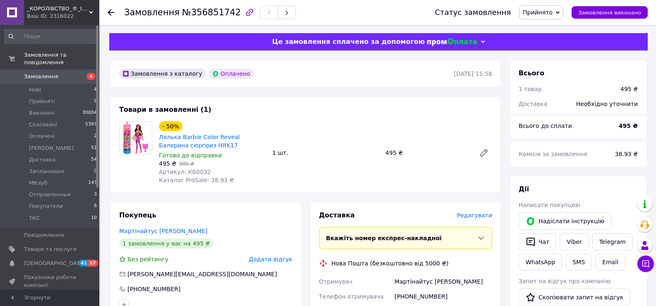
click at [547, 153] on span "Комісія за замовлення" at bounding box center [552, 154] width 69 height 7
click at [481, 216] on span "Редагувати" at bounding box center [474, 215] width 35 height 7
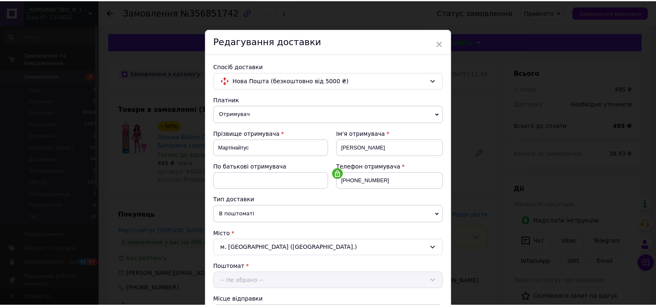
scroll to position [244, 0]
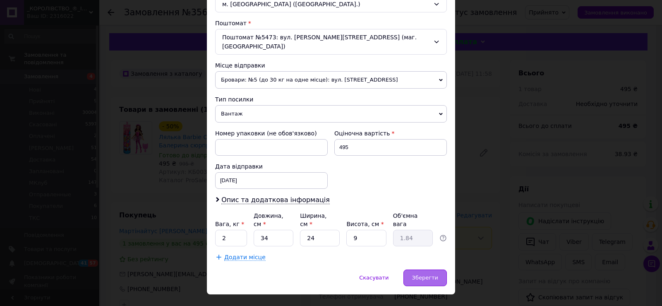
click at [413, 269] on div "Зберегти" at bounding box center [424, 277] width 43 height 17
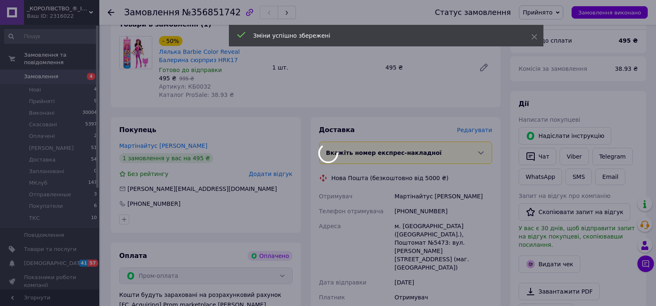
scroll to position [165, 0]
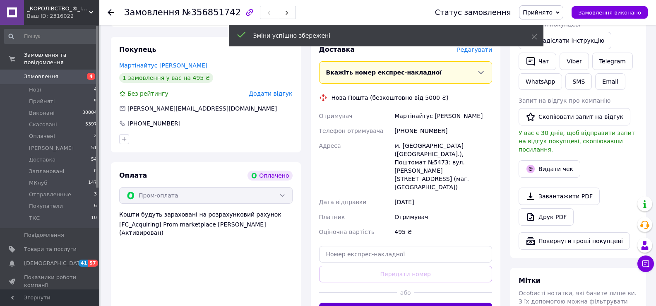
click at [422, 302] on button "Згенерувати ЕН" at bounding box center [405, 310] width 173 height 17
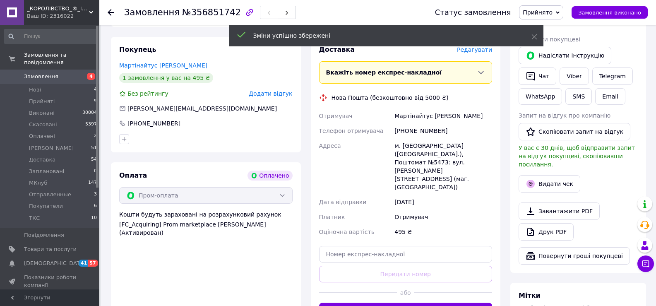
click at [546, 12] on span "Прийнято" at bounding box center [538, 12] width 30 height 7
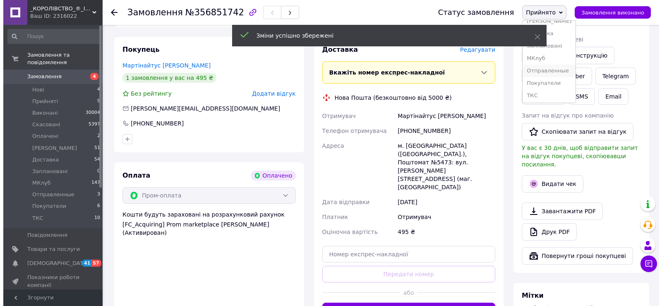
scroll to position [46, 0]
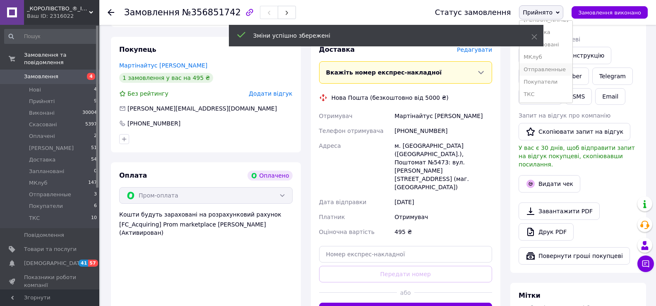
click at [555, 63] on li "Отправленные" at bounding box center [545, 69] width 53 height 12
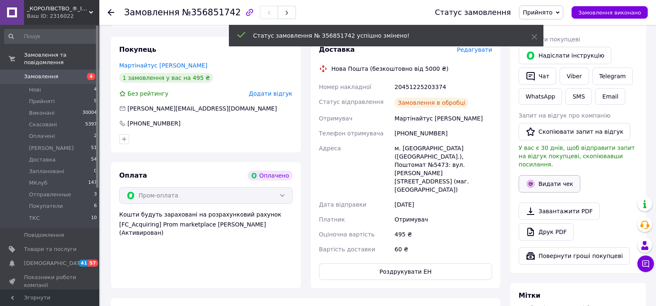
click at [556, 175] on button "Видати чек" at bounding box center [549, 183] width 62 height 17
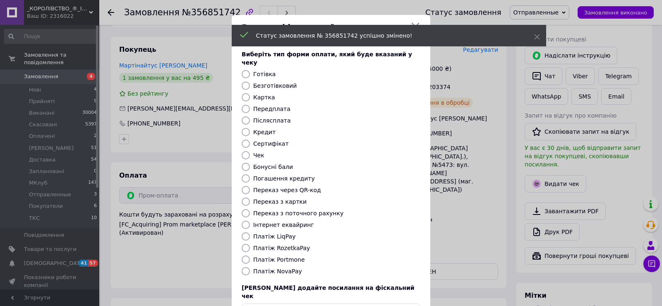
scroll to position [8, 0]
click at [275, 82] on label "Безготівковий" at bounding box center [274, 85] width 43 height 7
click at [250, 82] on input "Безготівковий" at bounding box center [246, 86] width 8 height 8
radio input "true"
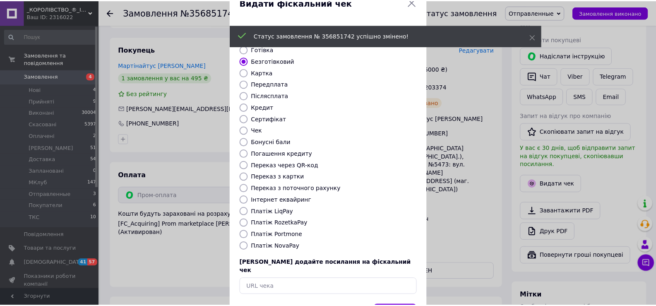
scroll to position [50, 0]
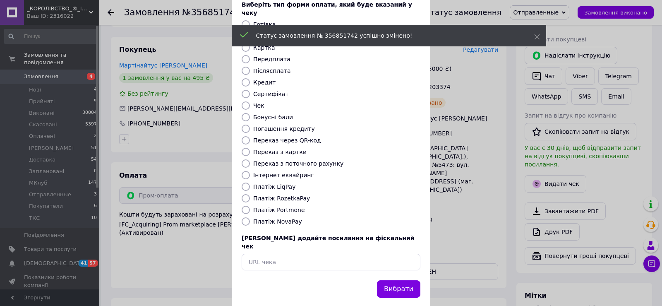
click at [385, 278] on div "Вибрати" at bounding box center [398, 288] width 47 height 21
click at [384, 280] on button "Вибрати" at bounding box center [398, 289] width 43 height 18
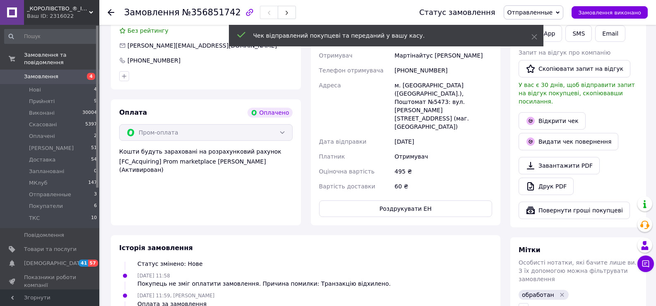
scroll to position [248, 0]
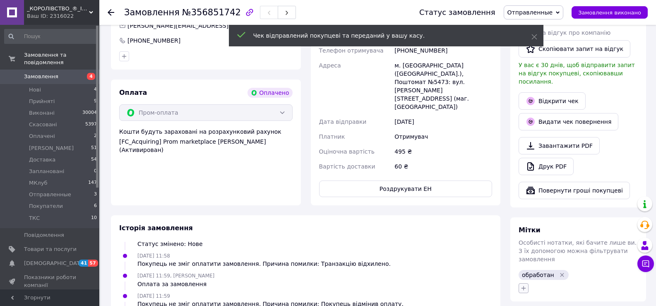
click at [525, 286] on icon "button" at bounding box center [523, 288] width 5 height 5
click at [564, 302] on input "т" at bounding box center [569, 310] width 93 height 17
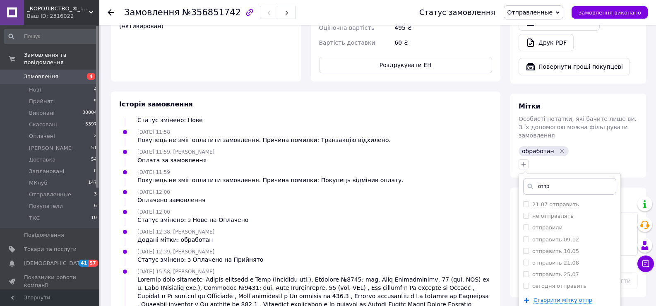
scroll to position [372, 0]
type input "отпр"
click at [551, 224] on label "отправили" at bounding box center [547, 227] width 30 height 6
checkbox input "true"
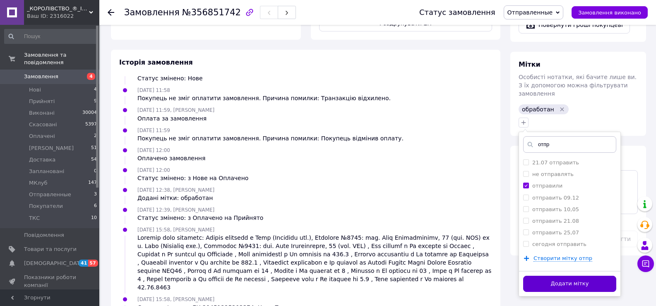
click at [544, 276] on button "Додати мітку" at bounding box center [569, 284] width 93 height 16
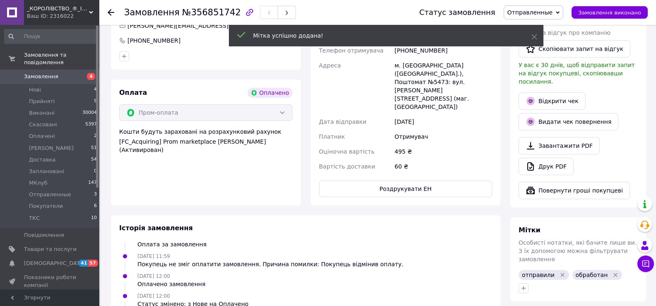
scroll to position [124, 0]
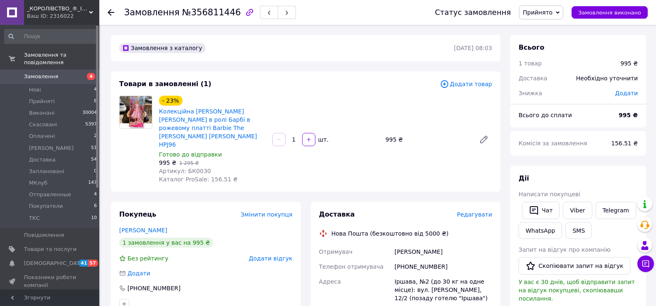
click at [548, 96] on div "Знижка" at bounding box center [561, 93] width 96 height 18
click at [487, 211] on span "Редагувати" at bounding box center [474, 214] width 35 height 7
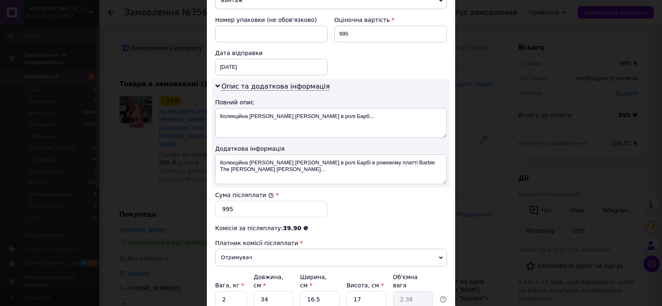
scroll to position [418, 0]
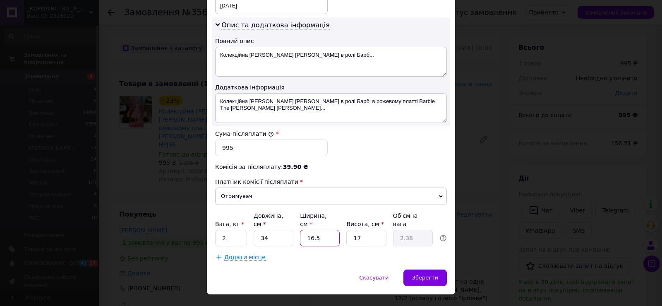
click at [317, 230] on input "16.5" at bounding box center [320, 238] width 40 height 17
type input "2"
type input "0.29"
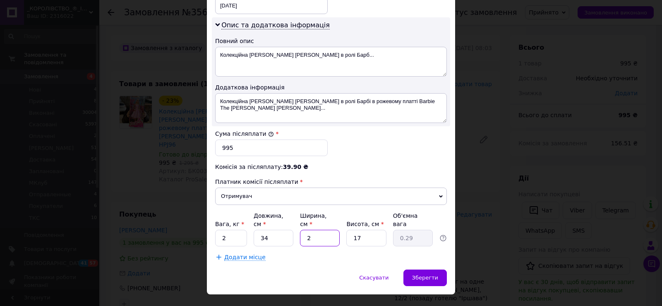
type input "24"
type input "3.47"
type input "24"
click at [362, 230] on input "17" at bounding box center [366, 238] width 40 height 17
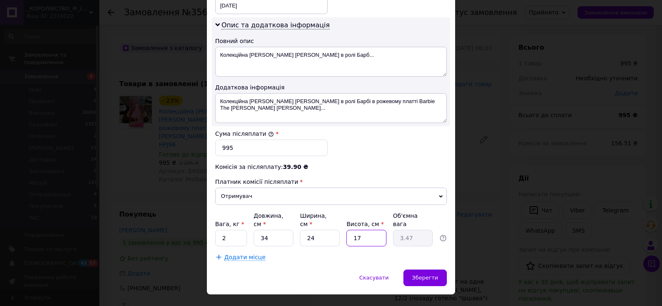
type input "9"
type input "1.84"
type input "9"
click at [428, 274] on span "Зберегти" at bounding box center [425, 277] width 26 height 6
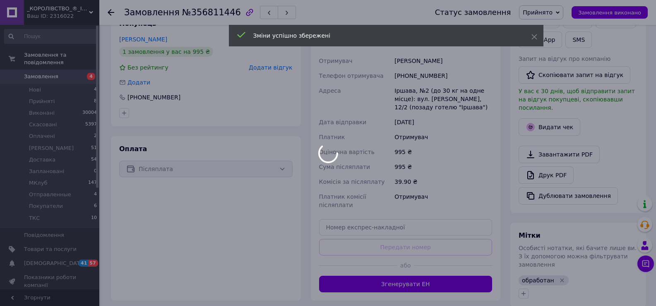
scroll to position [207, 0]
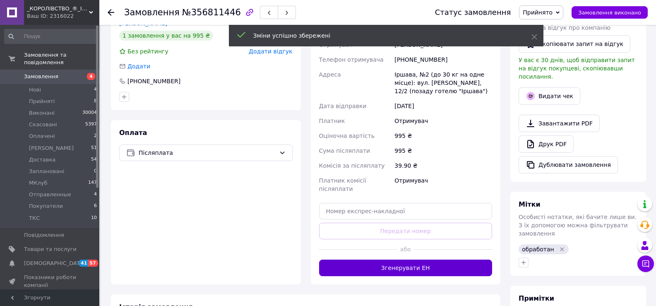
click at [415, 259] on button "Згенерувати ЕН" at bounding box center [405, 267] width 173 height 17
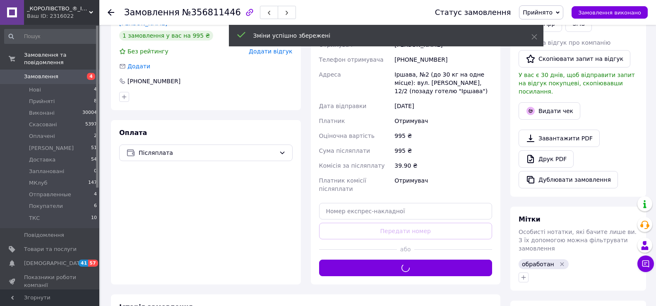
click at [549, 13] on span "Прийнято" at bounding box center [538, 12] width 30 height 7
click at [554, 69] on li "Отправленные" at bounding box center [545, 69] width 53 height 12
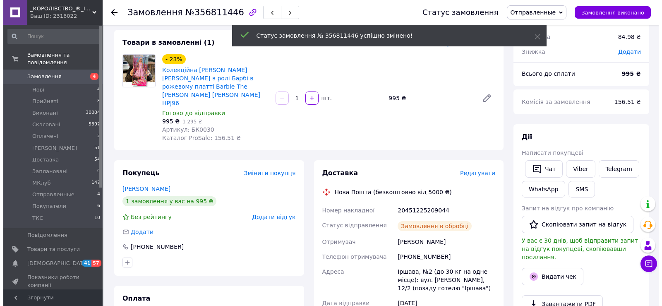
scroll to position [207, 0]
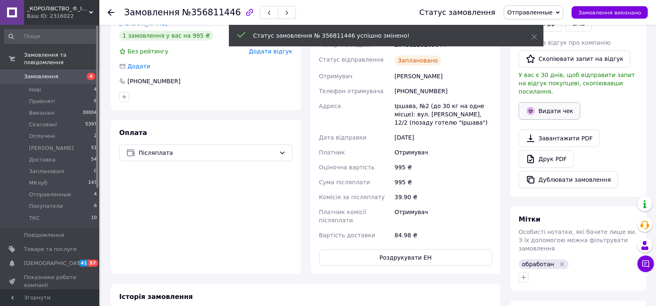
click at [530, 102] on button "Видати чек" at bounding box center [549, 110] width 62 height 17
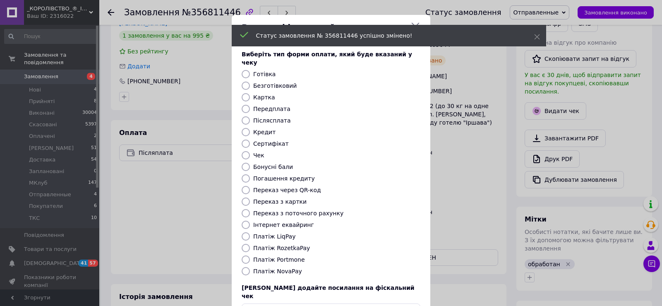
click at [285, 82] on label "Безготівковий" at bounding box center [274, 85] width 43 height 7
click at [250, 82] on input "Безготівковий" at bounding box center [246, 86] width 8 height 8
radio input "true"
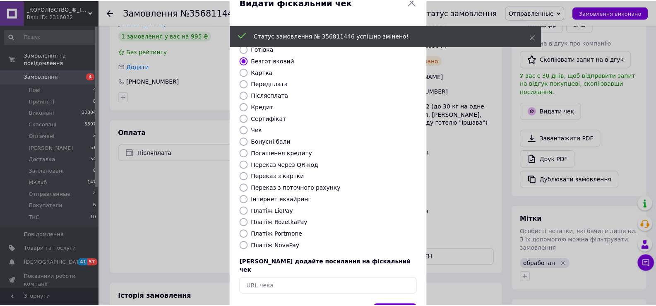
scroll to position [50, 0]
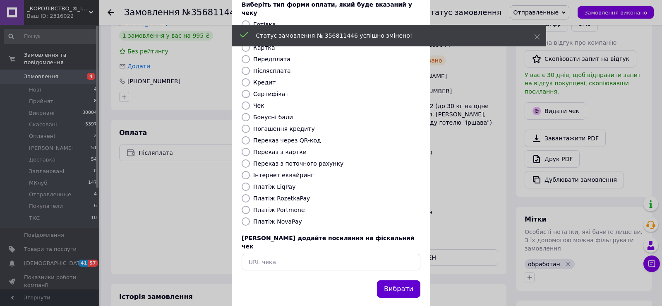
click at [396, 280] on button "Вибрати" at bounding box center [398, 289] width 43 height 18
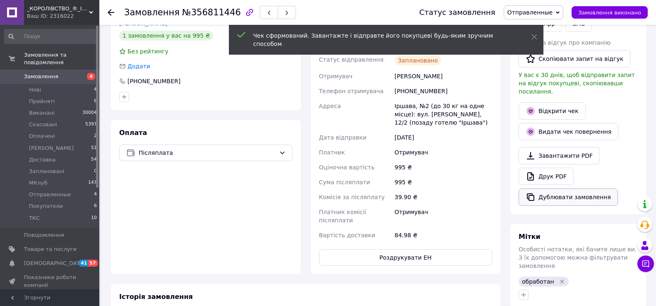
scroll to position [352, 0]
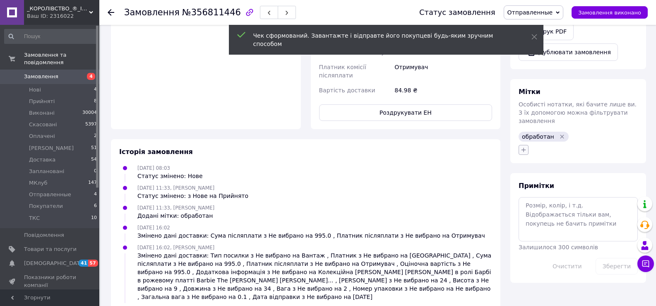
click at [526, 146] on icon "button" at bounding box center [523, 149] width 7 height 7
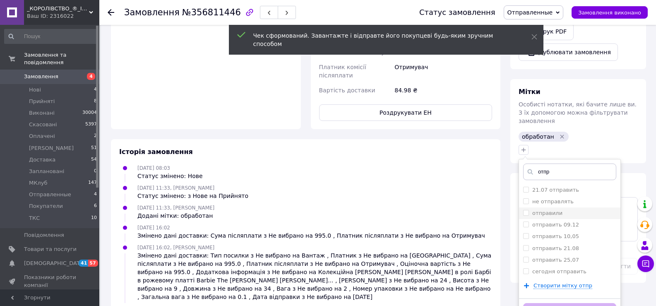
type input "отпр"
click at [557, 210] on label "отправили" at bounding box center [547, 213] width 30 height 6
checkbox input "true"
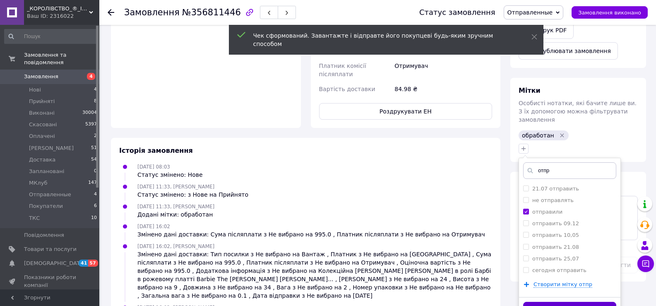
click at [559, 302] on button "Додати мітку" at bounding box center [569, 310] width 93 height 16
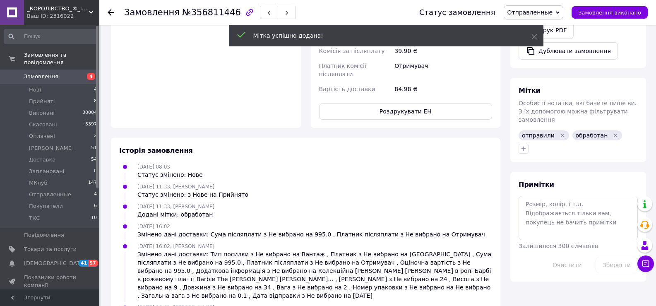
scroll to position [187, 0]
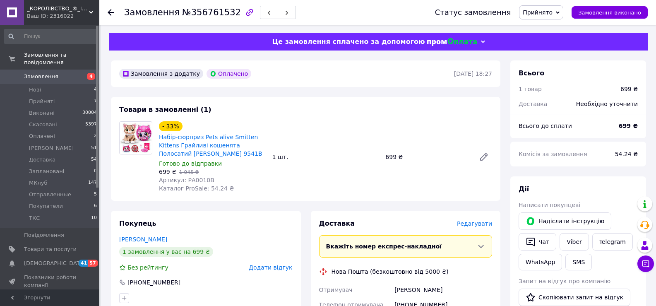
drag, startPoint x: 537, startPoint y: 93, endPoint x: 535, endPoint y: 101, distance: 8.1
click at [537, 93] on div "1 товар" at bounding box center [564, 89] width 102 height 18
click at [477, 223] on span "Редагувати" at bounding box center [474, 223] width 35 height 7
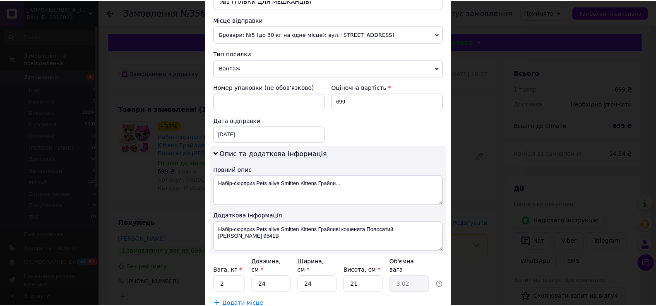
scroll to position [345, 0]
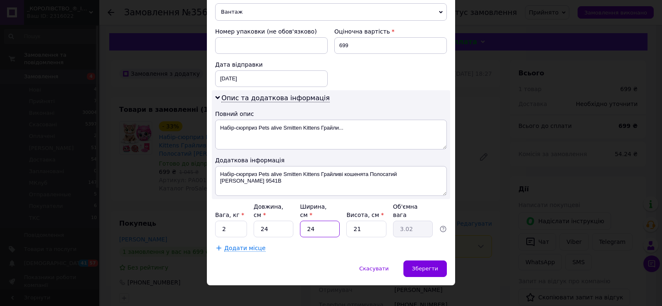
click at [330, 221] on input "24" at bounding box center [320, 229] width 40 height 17
type input "2"
type input "0.25"
type input "20"
type input "2.52"
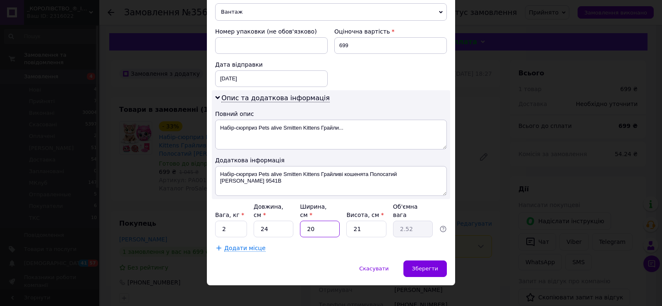
type input "20"
click at [366, 223] on input "21" at bounding box center [366, 229] width 40 height 17
type input "1"
type input "0.12"
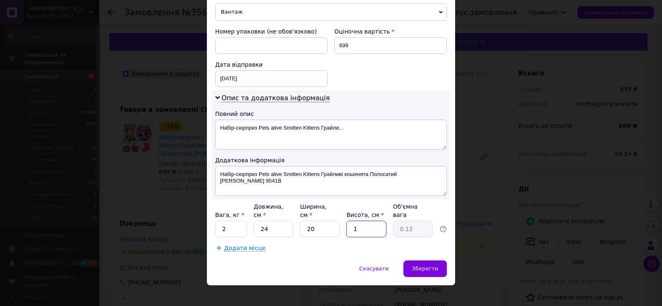
type input "16"
type input "1.92"
type input "16"
click at [424, 265] on span "Зберегти" at bounding box center [425, 268] width 26 height 6
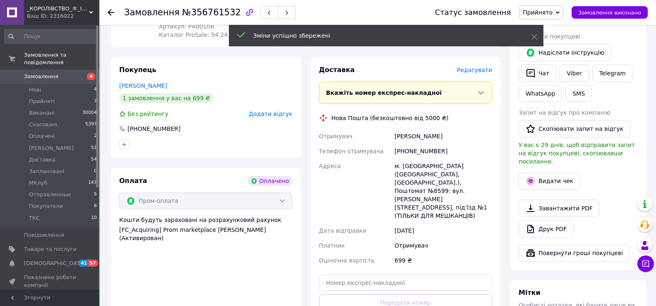
scroll to position [165, 0]
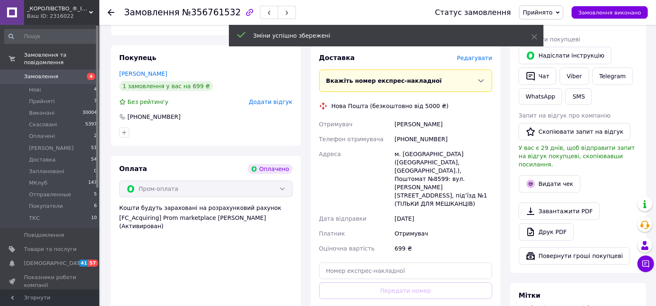
click at [552, 9] on span "Прийнято" at bounding box center [538, 12] width 30 height 7
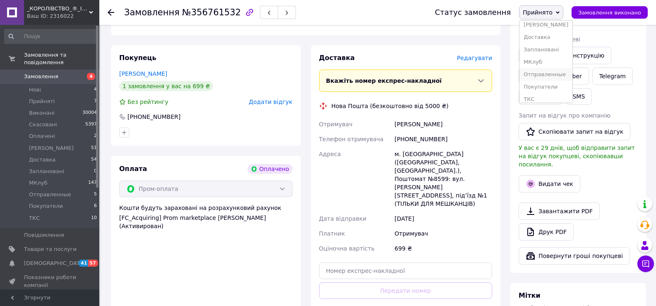
click at [558, 73] on li "Отправленные" at bounding box center [545, 74] width 53 height 12
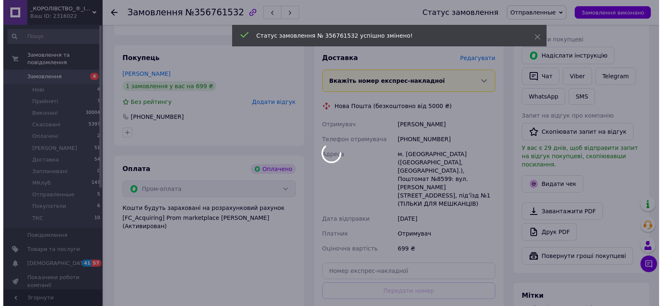
scroll to position [290, 0]
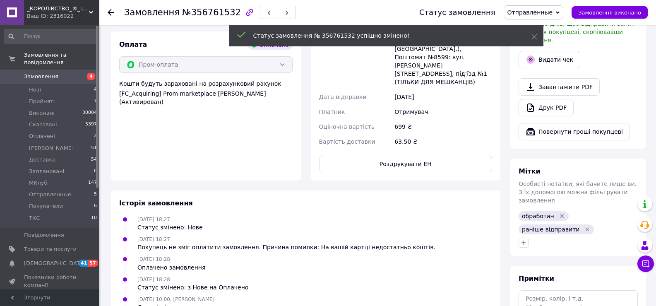
click at [556, 51] on button "Видати чек" at bounding box center [549, 59] width 62 height 17
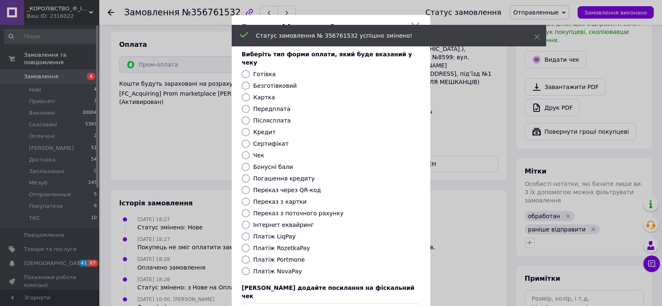
click at [265, 82] on label "Безготівковий" at bounding box center [274, 85] width 43 height 7
click at [250, 82] on input "Безготівковий" at bounding box center [246, 86] width 8 height 8
radio input "true"
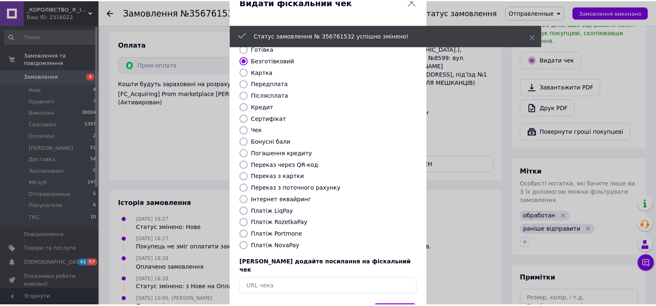
scroll to position [50, 0]
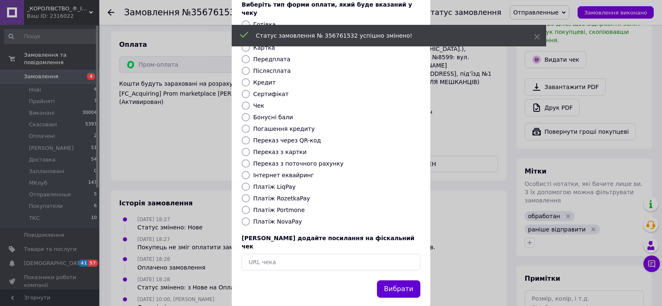
click at [383, 280] on button "Вибрати" at bounding box center [398, 289] width 43 height 18
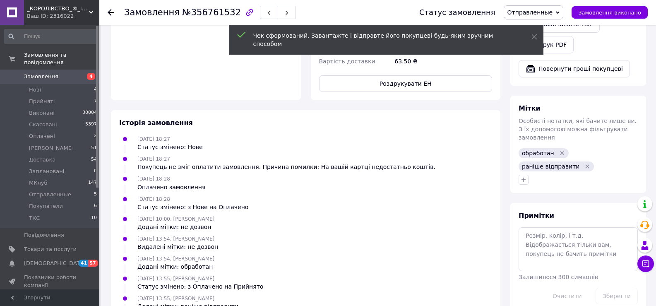
scroll to position [414, 0]
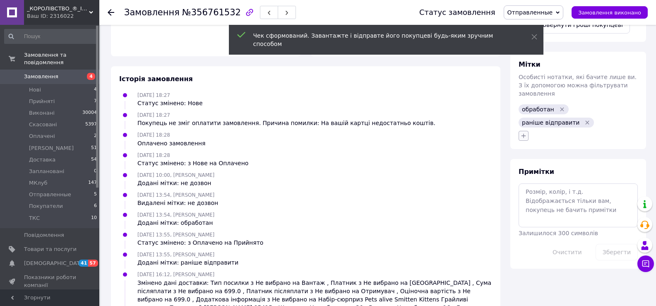
click at [524, 131] on button "button" at bounding box center [523, 136] width 10 height 10
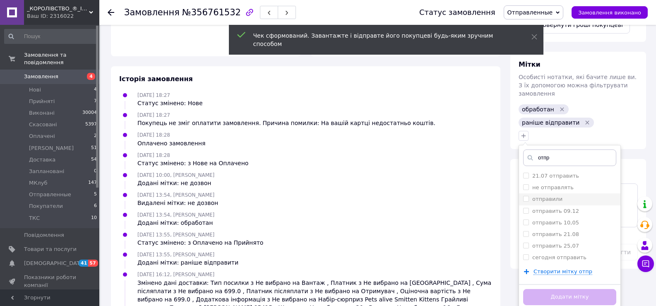
type input "отпр"
click at [546, 193] on li "отправили" at bounding box center [569, 199] width 101 height 12
checkbox input "true"
click at [561, 289] on button "Додати мітку" at bounding box center [569, 297] width 93 height 16
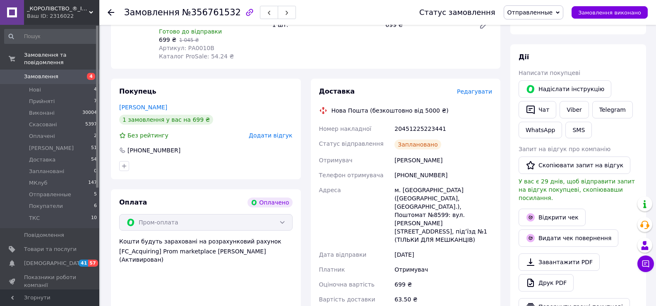
scroll to position [83, 0]
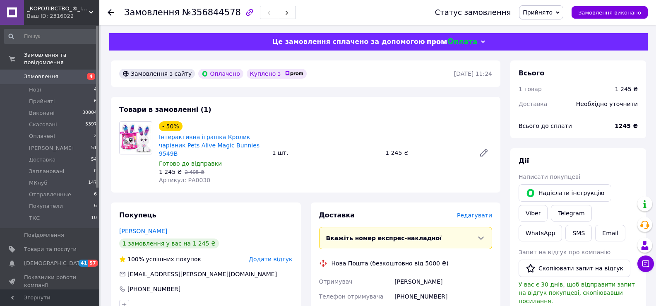
click at [566, 104] on div "Доставка" at bounding box center [542, 104] width 58 height 18
click at [476, 212] on span "Редагувати" at bounding box center [474, 215] width 35 height 7
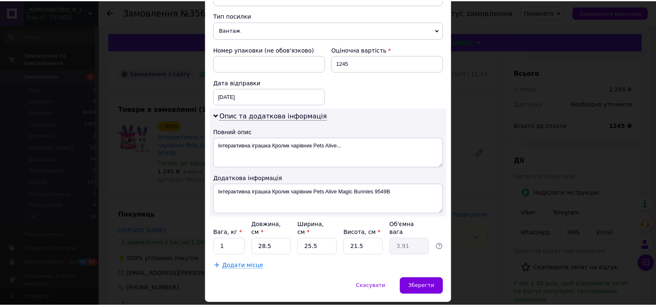
scroll to position [336, 0]
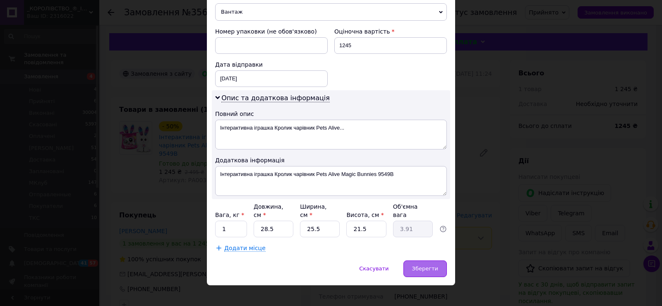
click at [410, 263] on div "Зберегти" at bounding box center [424, 268] width 43 height 17
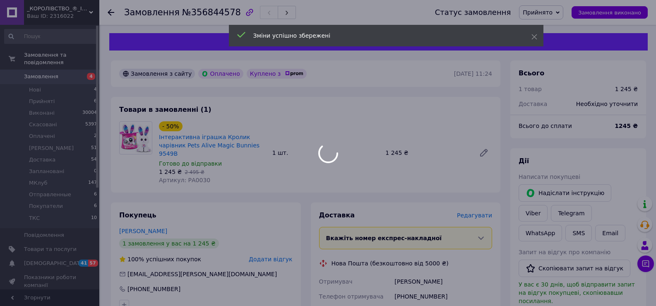
scroll to position [165, 0]
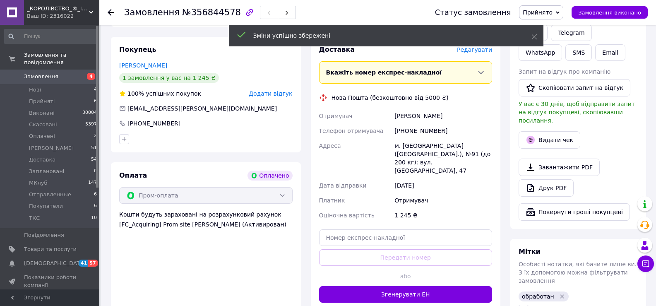
click at [403, 286] on button "Згенерувати ЕН" at bounding box center [405, 294] width 173 height 17
click at [538, 9] on span "Прийнято" at bounding box center [538, 12] width 30 height 7
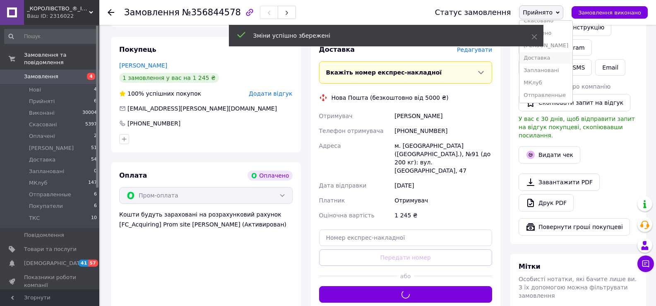
scroll to position [41, 0]
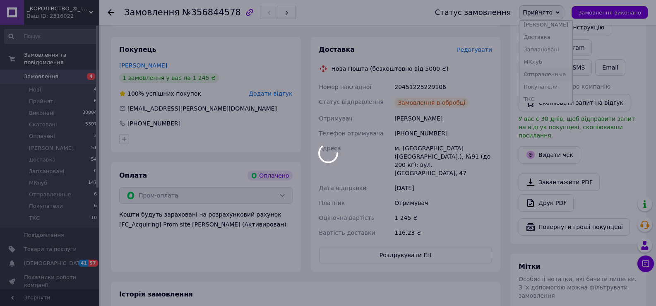
click at [556, 74] on li "Отправленные" at bounding box center [545, 74] width 53 height 12
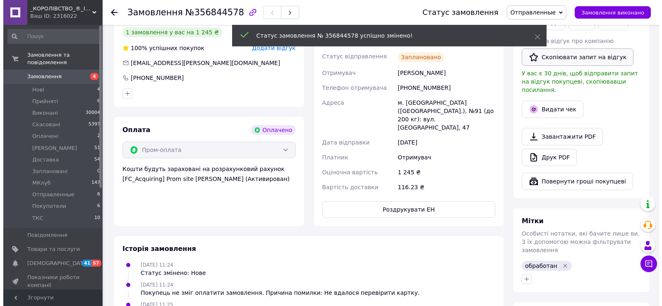
scroll to position [165, 0]
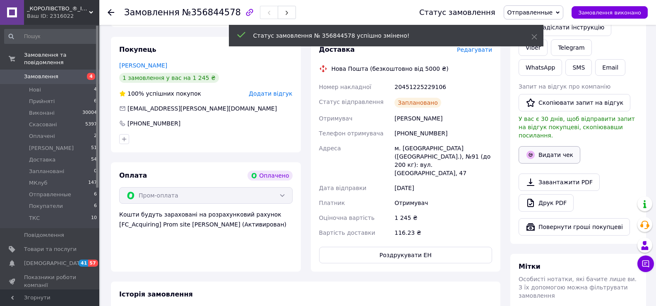
click at [547, 146] on button "Видати чек" at bounding box center [549, 154] width 62 height 17
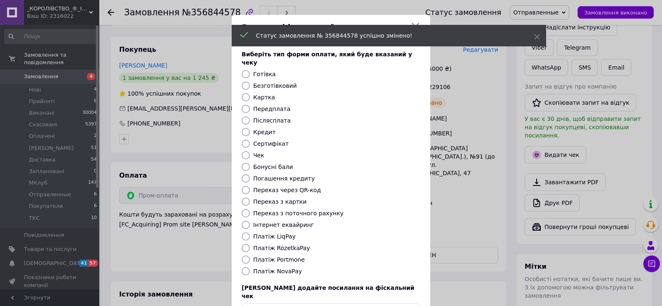
click at [275, 82] on label "Безготівковий" at bounding box center [274, 85] width 43 height 7
click at [250, 82] on input "Безготівковий" at bounding box center [246, 86] width 8 height 8
radio input "true"
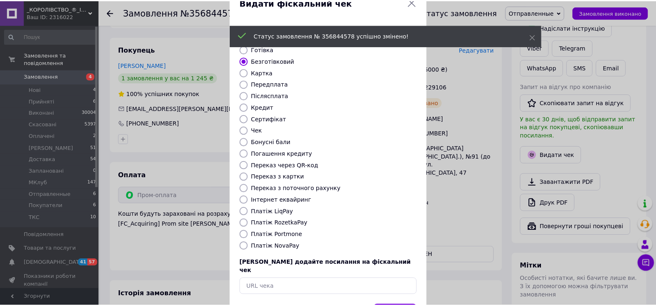
scroll to position [50, 0]
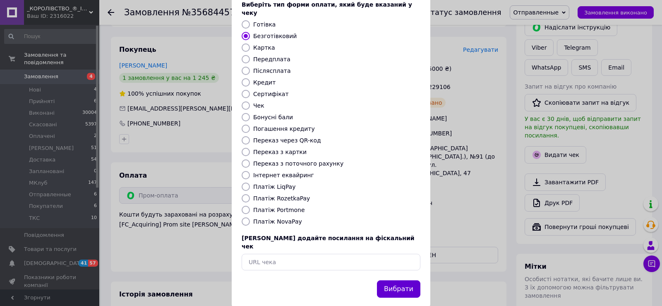
click at [394, 280] on button "Вибрати" at bounding box center [398, 289] width 43 height 18
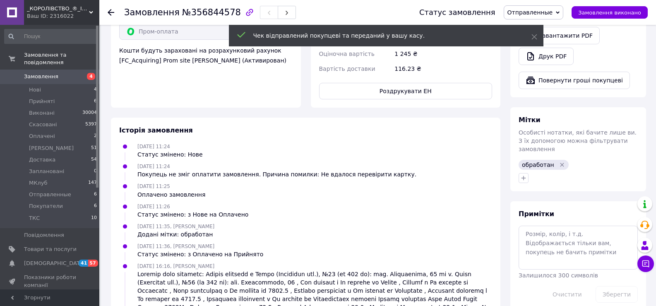
scroll to position [331, 0]
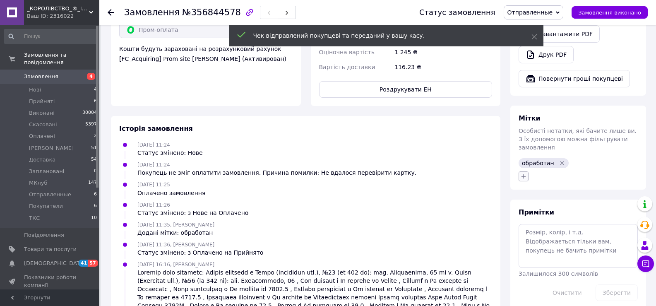
click at [527, 171] on button "button" at bounding box center [523, 176] width 10 height 10
type input "отпр"
click at [556, 236] on label "отправили" at bounding box center [547, 239] width 30 height 6
checkbox input "true"
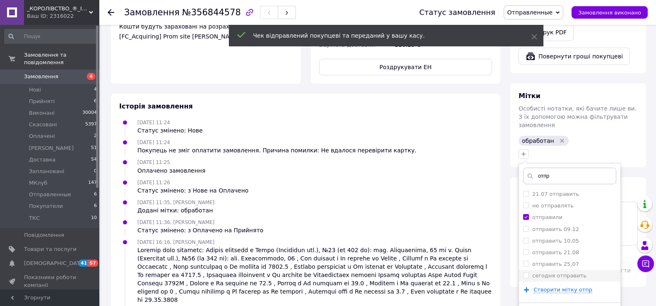
scroll to position [376, 0]
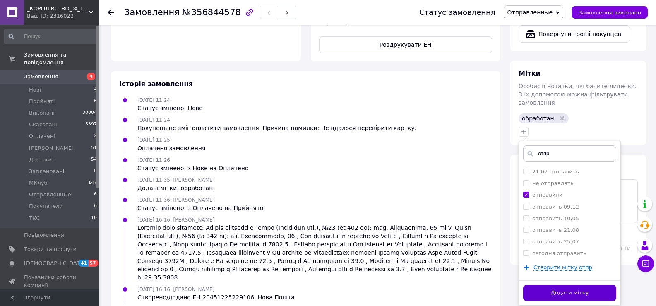
click at [552, 285] on button "Додати мітку" at bounding box center [569, 293] width 93 height 16
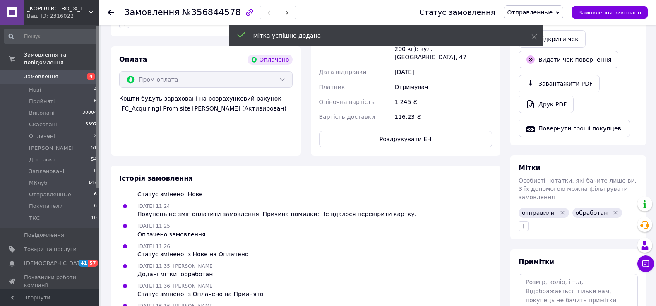
scroll to position [169, 0]
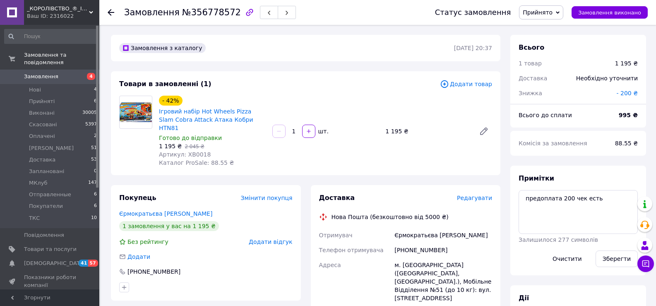
click at [539, 87] on div "Знижка" at bounding box center [562, 93] width 98 height 18
click at [487, 194] on span "Редагувати" at bounding box center [474, 197] width 35 height 7
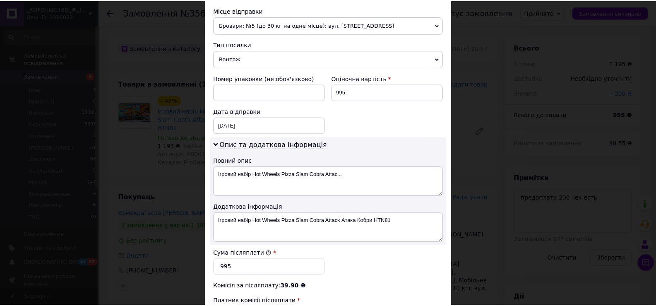
scroll to position [418, 0]
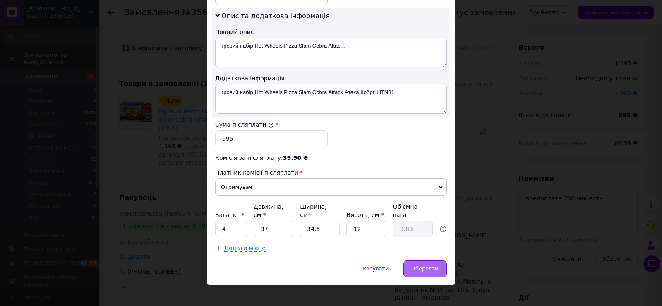
click at [430, 260] on div "Зберегти" at bounding box center [424, 268] width 43 height 17
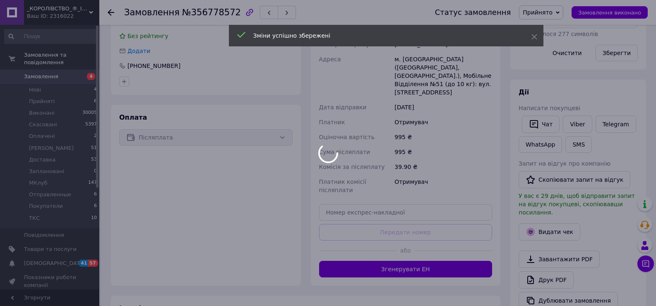
scroll to position [207, 0]
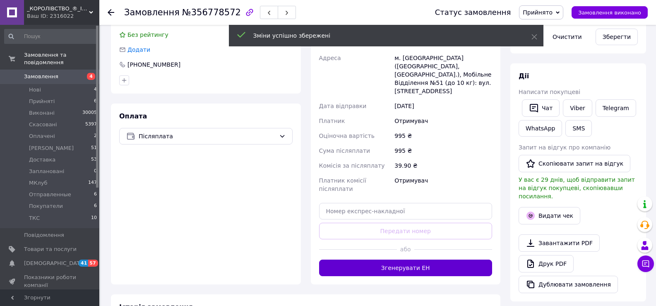
click at [389, 259] on button "Згенерувати ЕН" at bounding box center [405, 267] width 173 height 17
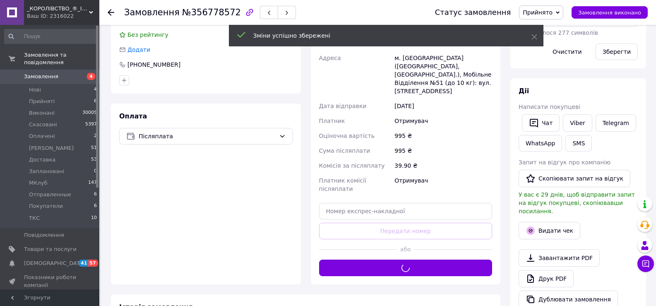
click at [550, 12] on span "Прийнято" at bounding box center [538, 12] width 30 height 7
click at [559, 70] on li "Отправленные" at bounding box center [545, 74] width 53 height 12
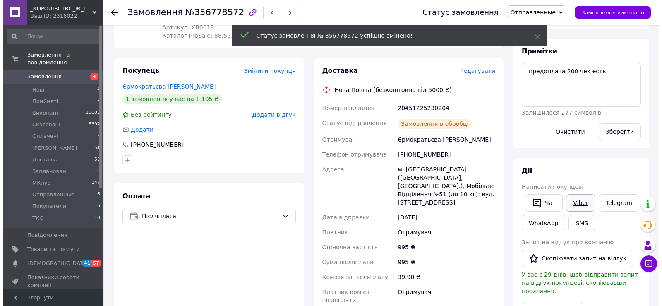
scroll to position [207, 0]
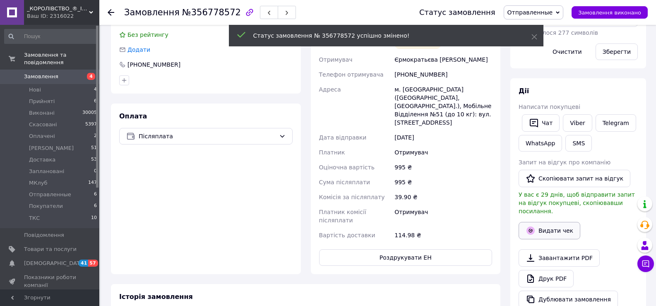
click at [535, 225] on icon "button" at bounding box center [530, 230] width 10 height 10
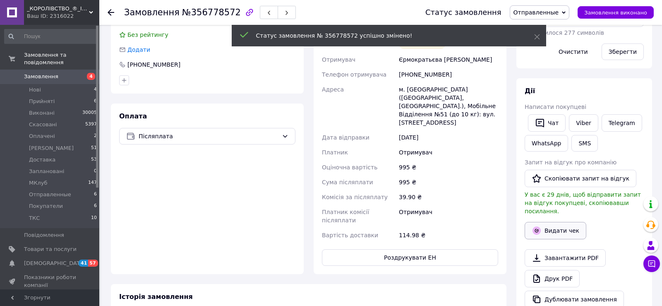
scroll to position [8, 0]
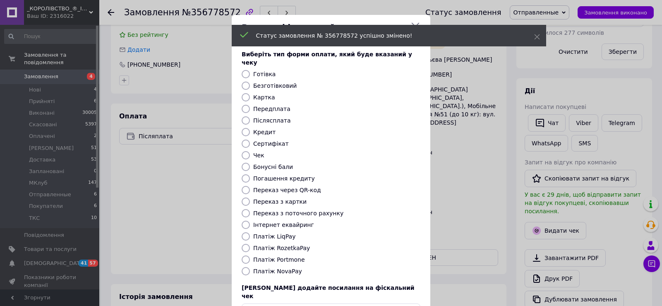
click at [281, 82] on label "Безготівковий" at bounding box center [274, 85] width 43 height 7
click at [250, 82] on input "Безготівковий" at bounding box center [246, 86] width 8 height 8
radio input "true"
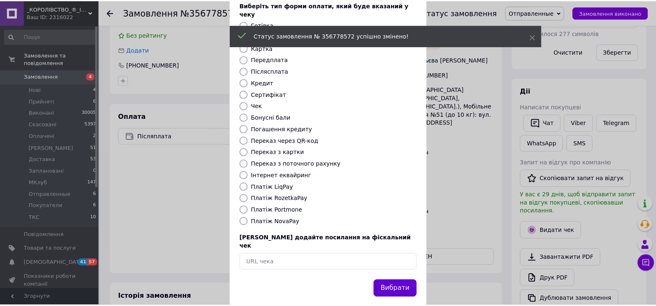
scroll to position [50, 0]
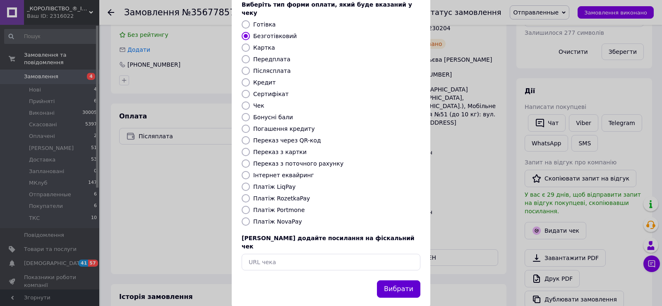
click at [390, 280] on button "Вибрати" at bounding box center [398, 289] width 43 height 18
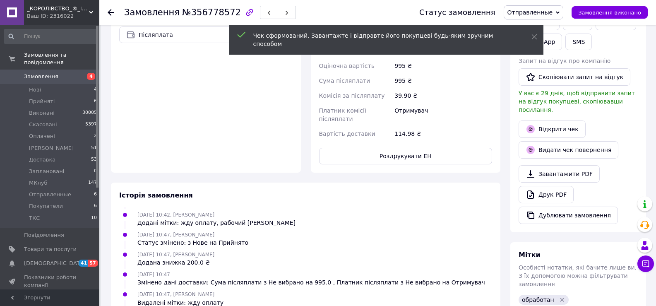
scroll to position [372, 0]
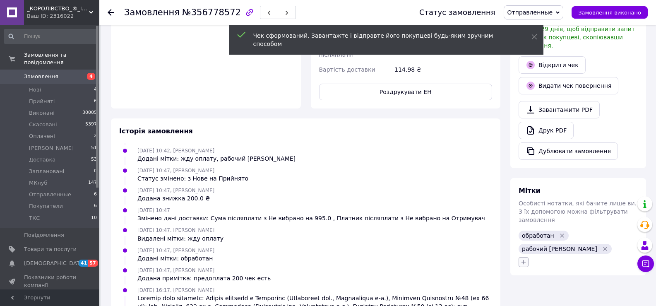
click at [525, 259] on icon "button" at bounding box center [523, 262] width 7 height 7
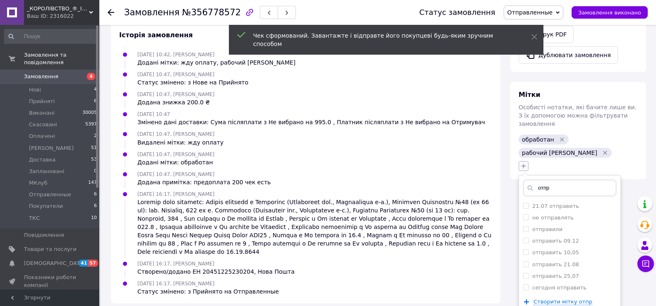
scroll to position [472, 0]
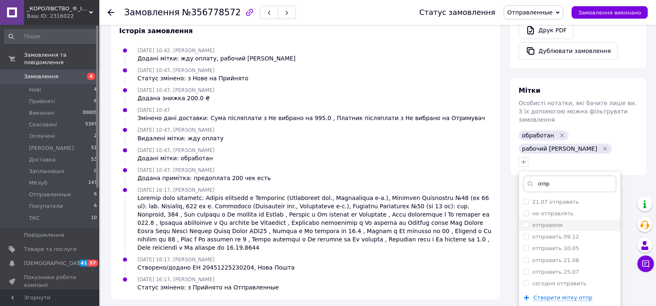
type input "отпр"
click at [559, 221] on div "отправили" at bounding box center [569, 224] width 93 height 7
checkbox input "true"
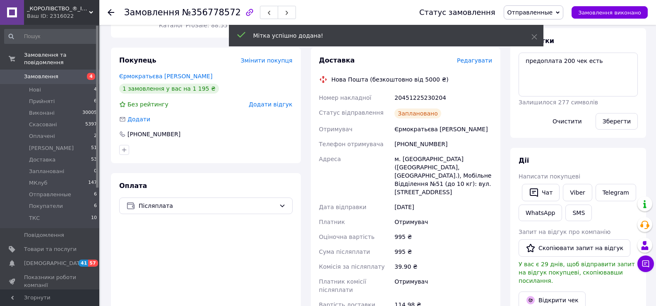
scroll to position [120, 0]
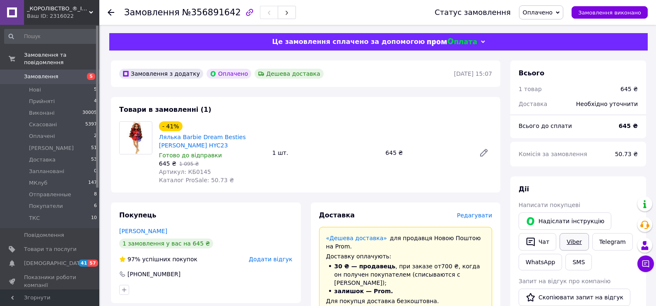
click at [567, 237] on link "Viber" at bounding box center [573, 241] width 29 height 17
click at [197, 10] on span "№356891642" at bounding box center [211, 12] width 59 height 10
copy span "356891642"
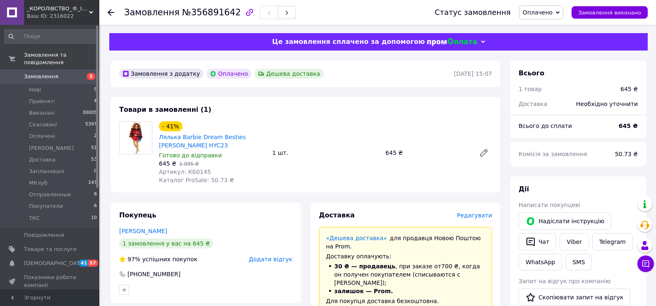
click at [603, 161] on div "Комісія за замовлення" at bounding box center [561, 154] width 96 height 18
drag, startPoint x: 182, startPoint y: 147, endPoint x: 160, endPoint y: 138, distance: 24.3
click at [160, 138] on span "Лялька Barbie Dream Besties [PERSON_NAME] ​​HYC23" at bounding box center [212, 141] width 107 height 17
copy link "Лялька Barbie Dream Besties [PERSON_NAME] ​​HYC23"
click at [604, 184] on div "[PERSON_NAME] покупцеві   [PERSON_NAME] інструкцію   Чат Viber Telegram WhatsAp…" at bounding box center [578, 307] width 136 height 262
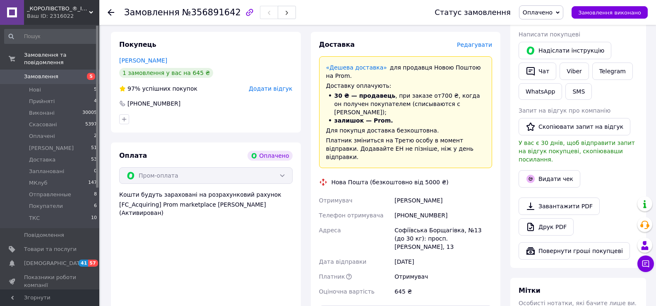
scroll to position [207, 0]
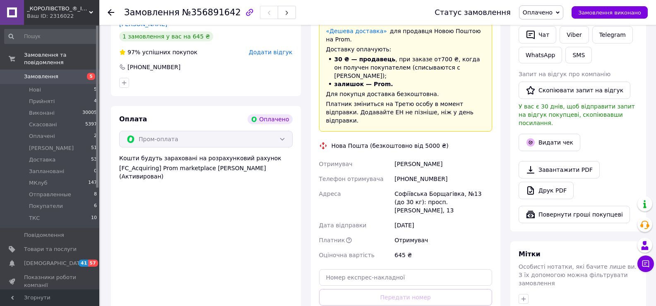
click at [413, 187] on div "Софіївська Борщагівка, №13 (до 30 кг): просп. [PERSON_NAME], 13" at bounding box center [443, 201] width 101 height 31
copy div "Софіївська Борщагівка, №13 (до 30 кг): просп. [PERSON_NAME], 13"
click at [609, 161] on div "Завантажити PDF   Друк PDF" at bounding box center [577, 180] width 119 height 38
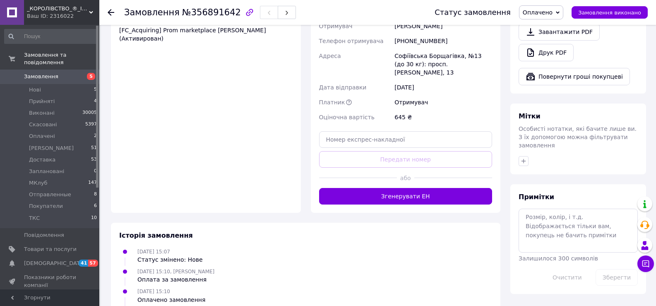
scroll to position [355, 0]
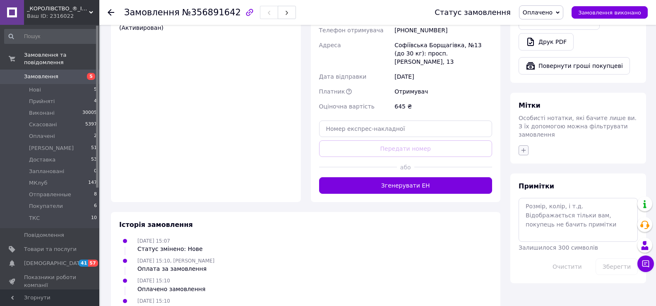
click at [525, 147] on icon "button" at bounding box center [523, 150] width 7 height 7
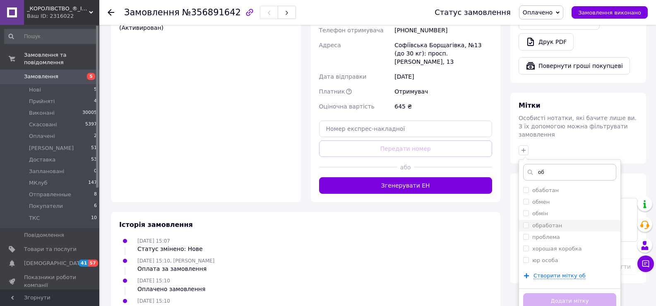
type input "об"
click at [550, 222] on label "обработан" at bounding box center [547, 225] width 30 height 6
checkbox input "true"
click at [532, 293] on button "Додати мітку" at bounding box center [569, 301] width 93 height 16
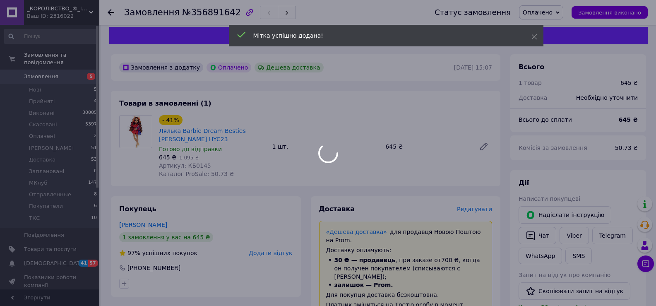
scroll to position [0, 0]
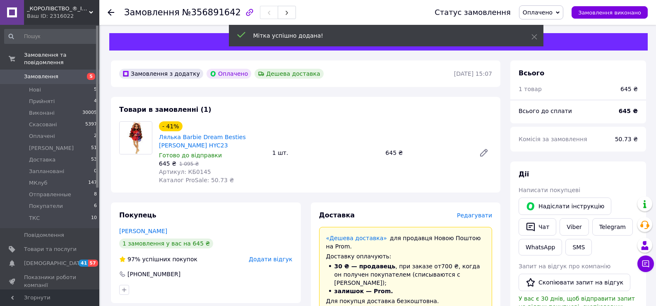
click at [552, 12] on span "Оплачено" at bounding box center [538, 12] width 30 height 7
click at [556, 24] on li "Прийнято" at bounding box center [545, 29] width 53 height 12
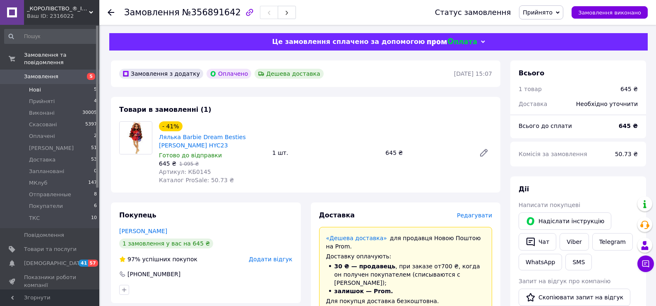
click at [89, 84] on li "Нові 5" at bounding box center [51, 90] width 102 height 12
